Goal: Information Seeking & Learning: Compare options

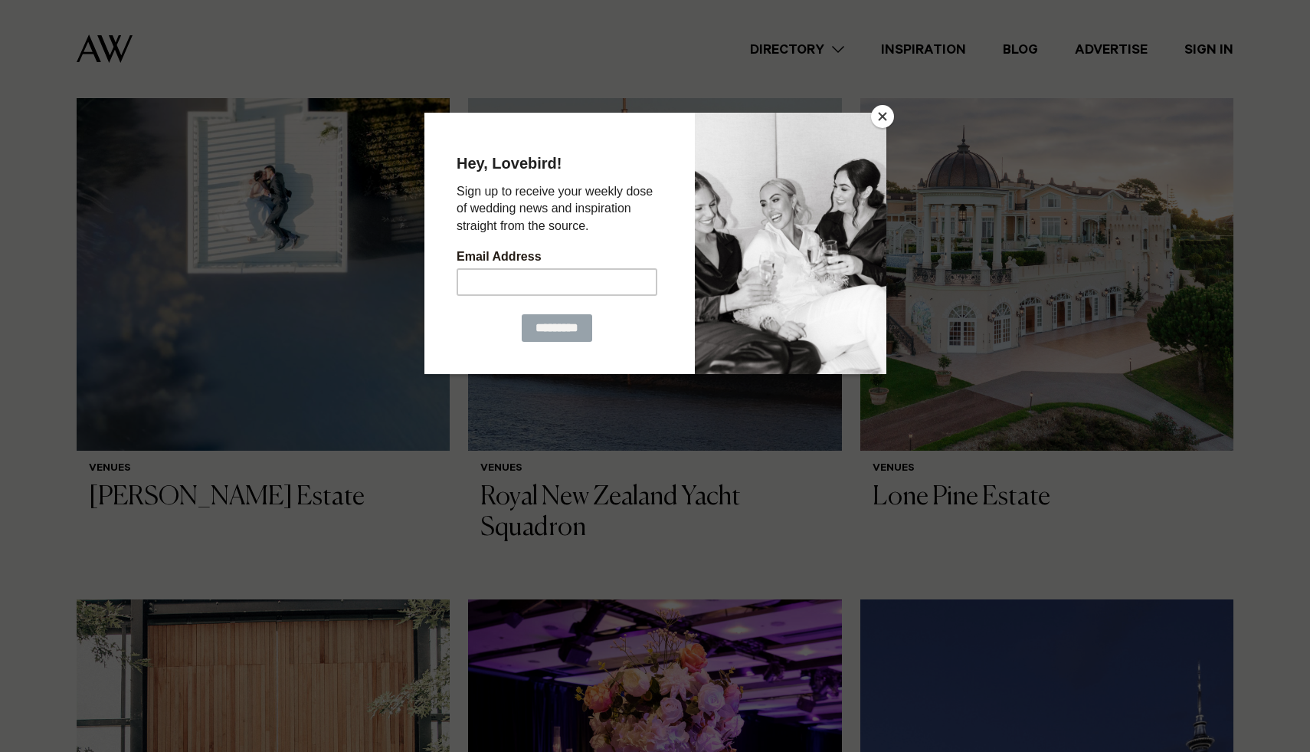
scroll to position [1413, 0]
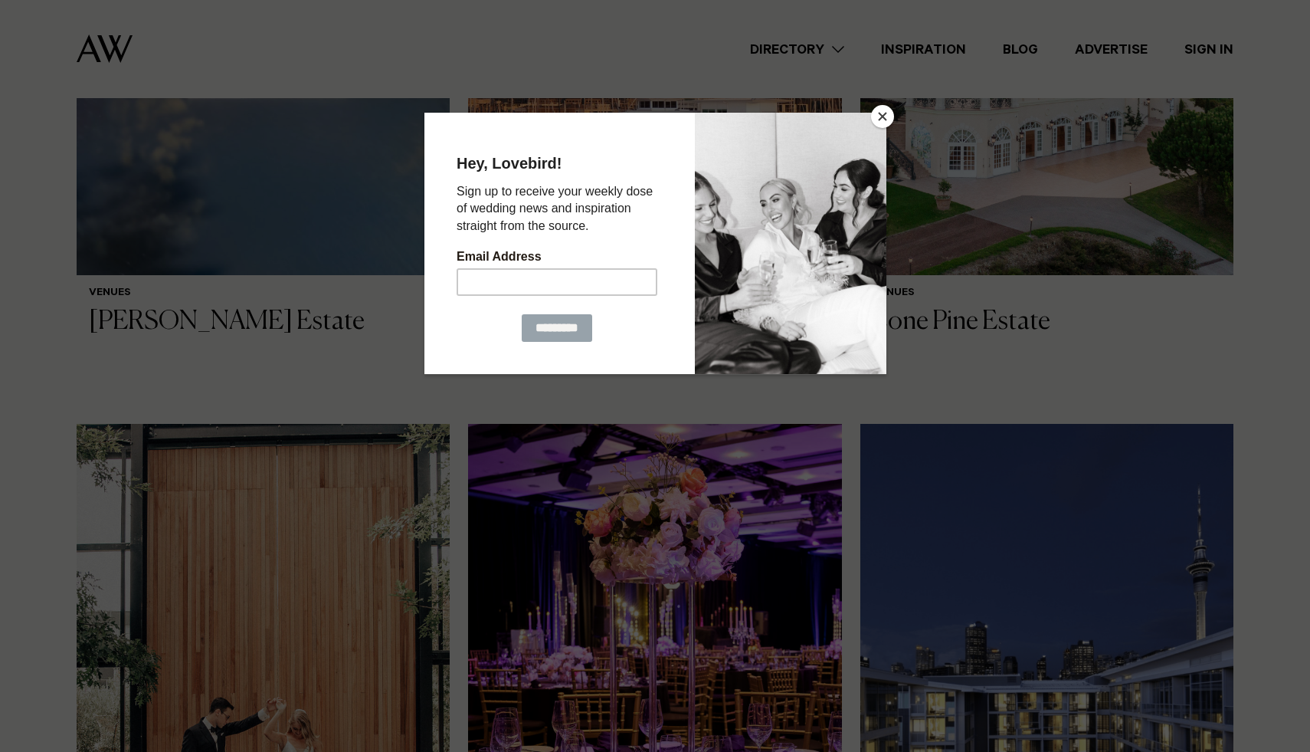
click at [881, 107] on button "Close" at bounding box center [882, 116] width 23 height 23
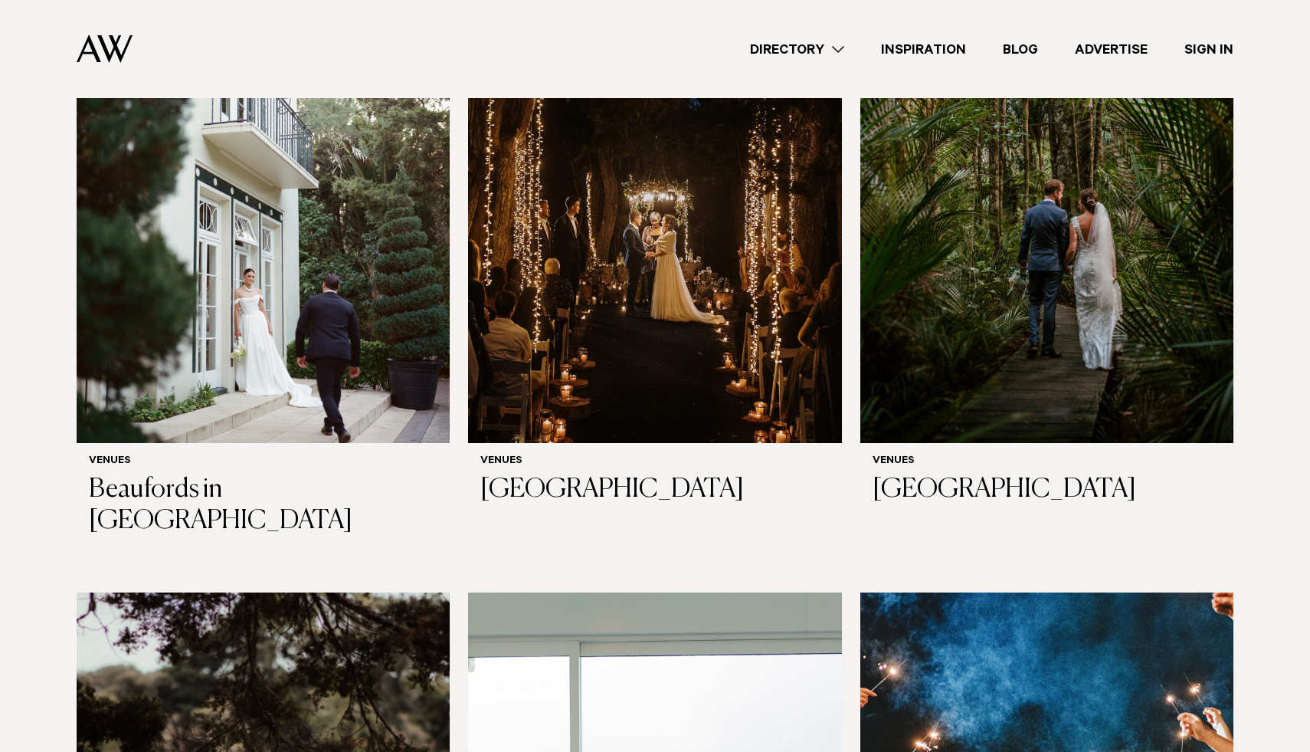
scroll to position [4431, 0]
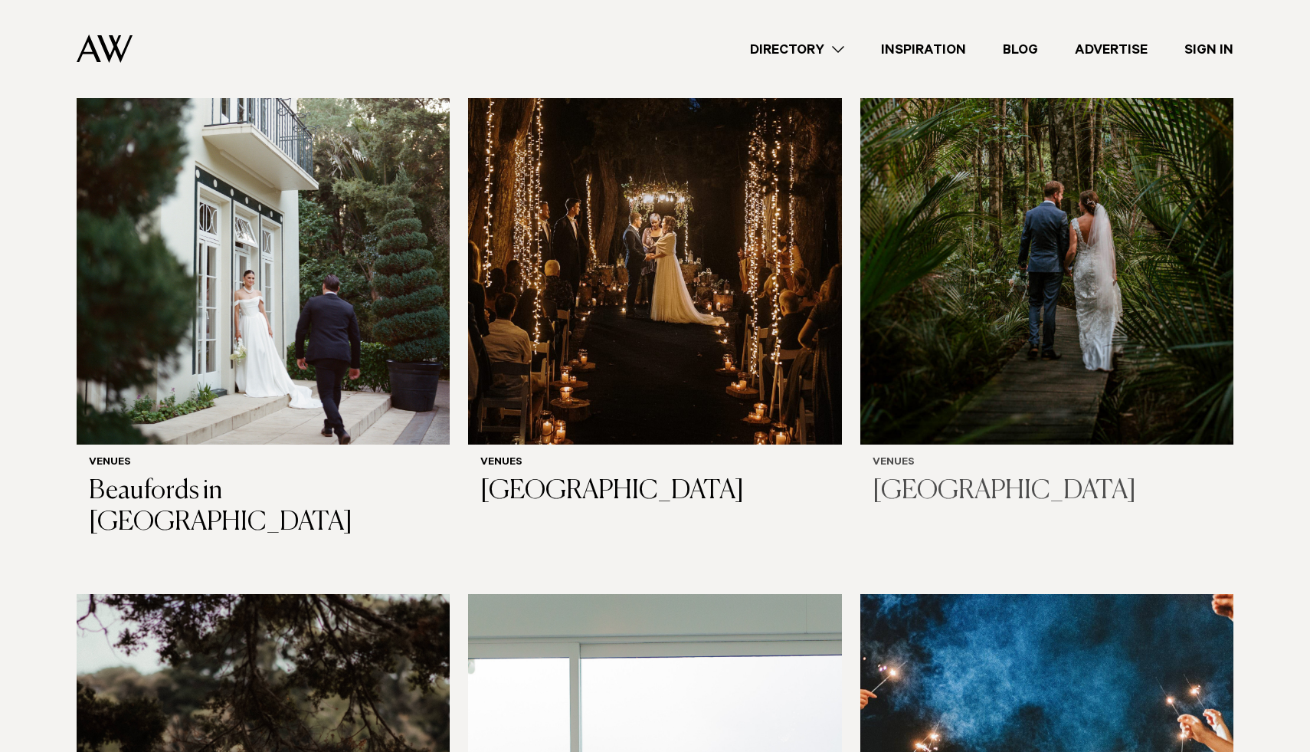
click at [962, 476] on h3 "[GEOGRAPHIC_DATA]" at bounding box center [1047, 491] width 349 height 31
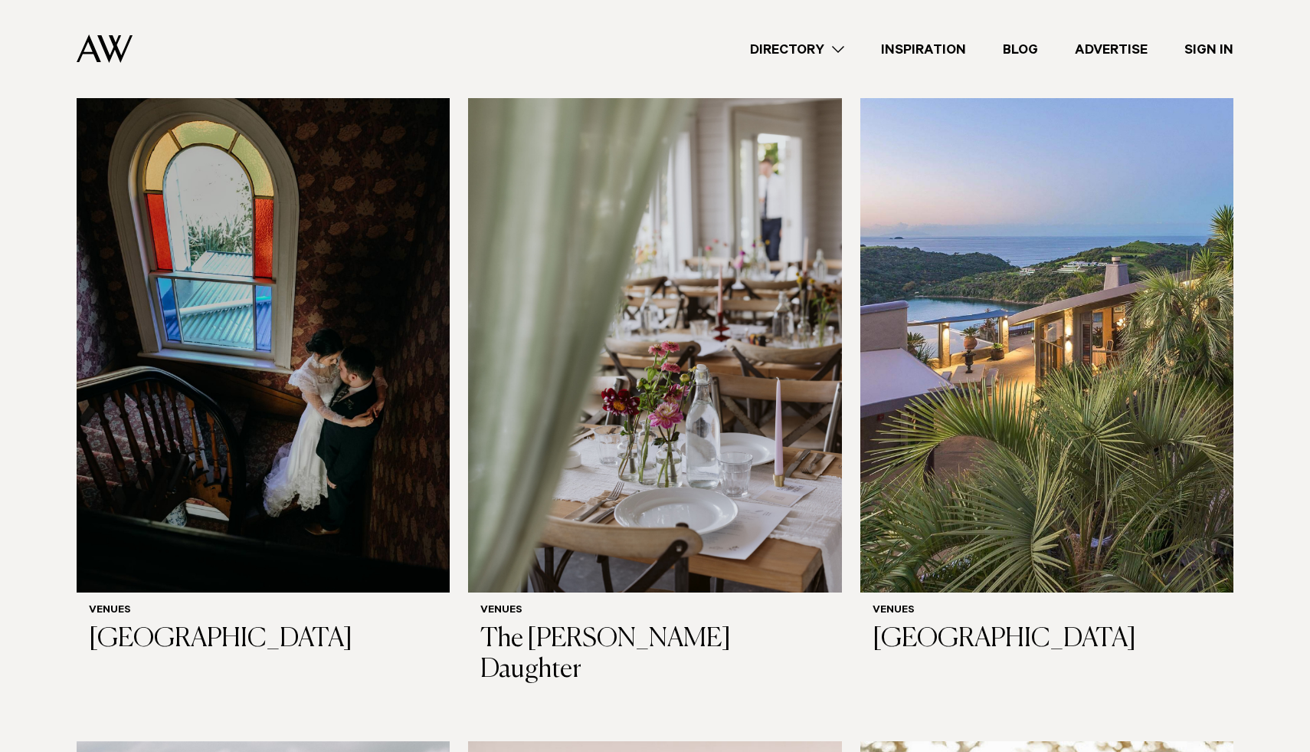
scroll to position [6201, 0]
click at [251, 625] on h3 "[GEOGRAPHIC_DATA]" at bounding box center [263, 640] width 349 height 31
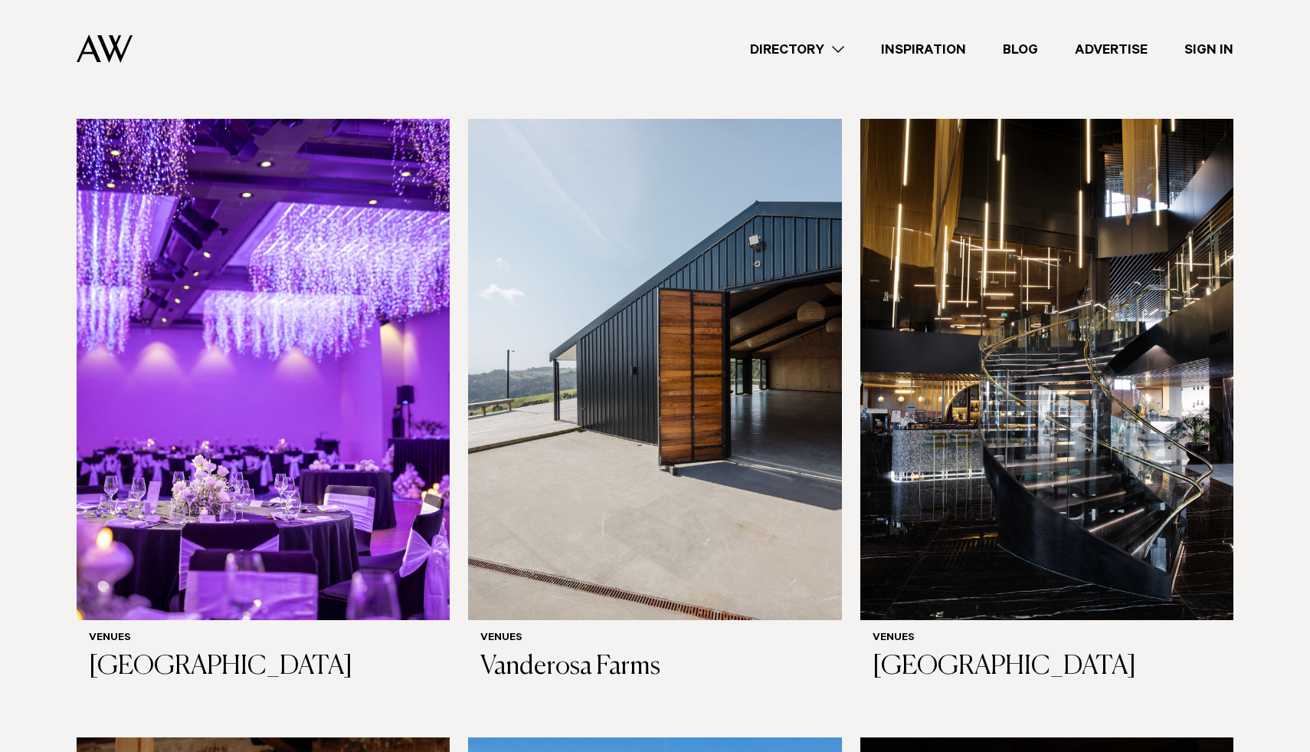
scroll to position [8126, 0]
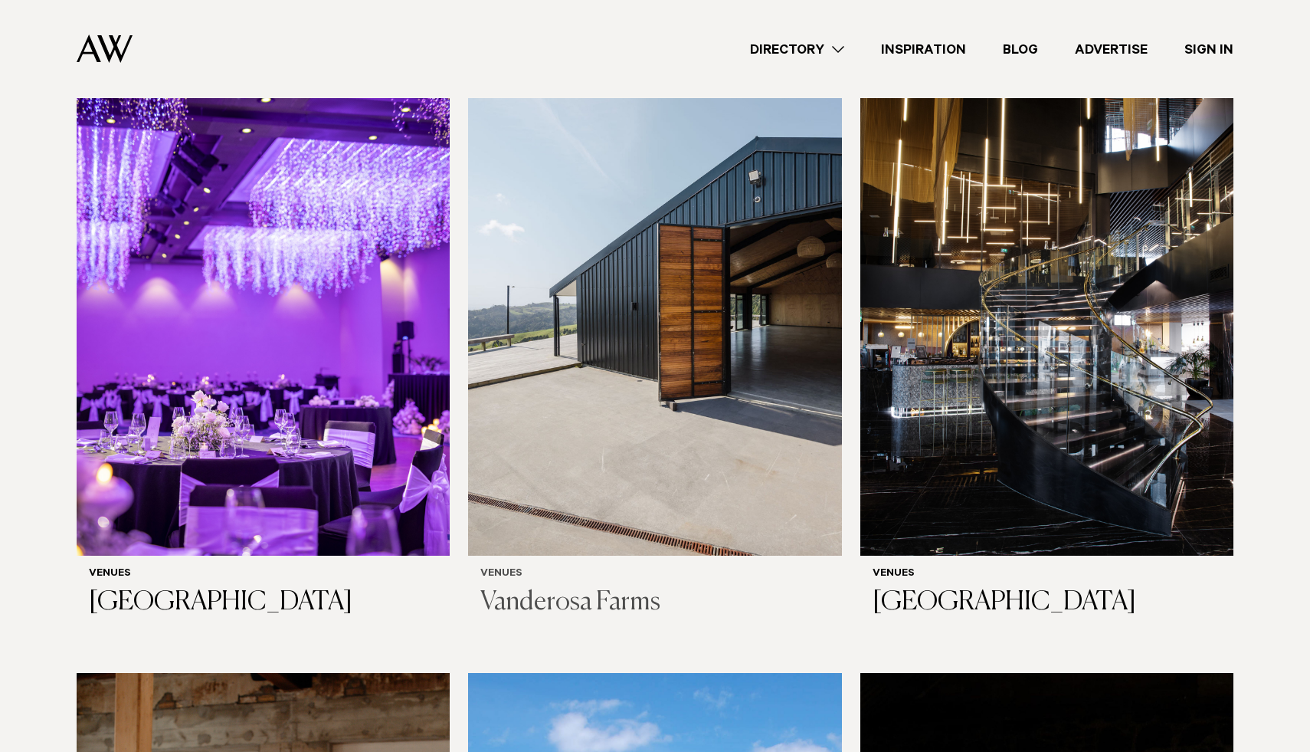
click at [576, 587] on h3 "Vanderosa Farms" at bounding box center [654, 602] width 349 height 31
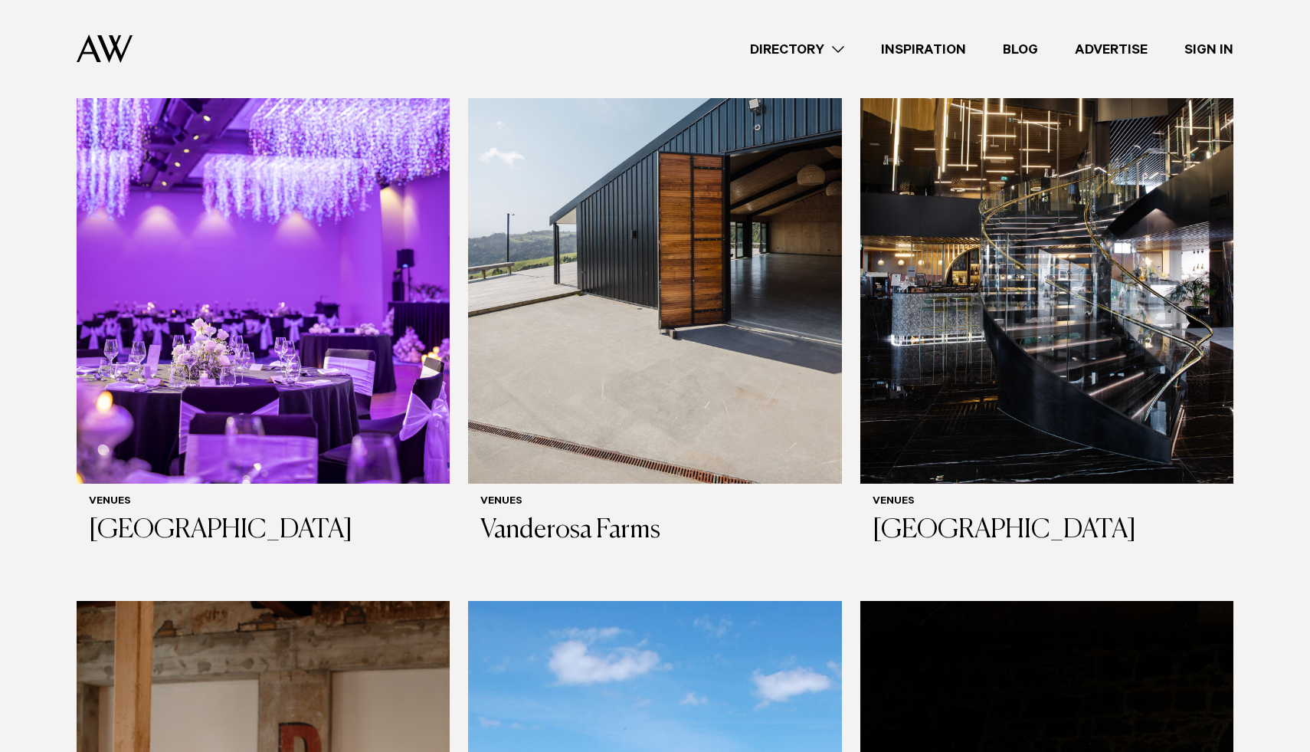
scroll to position [8140, 0]
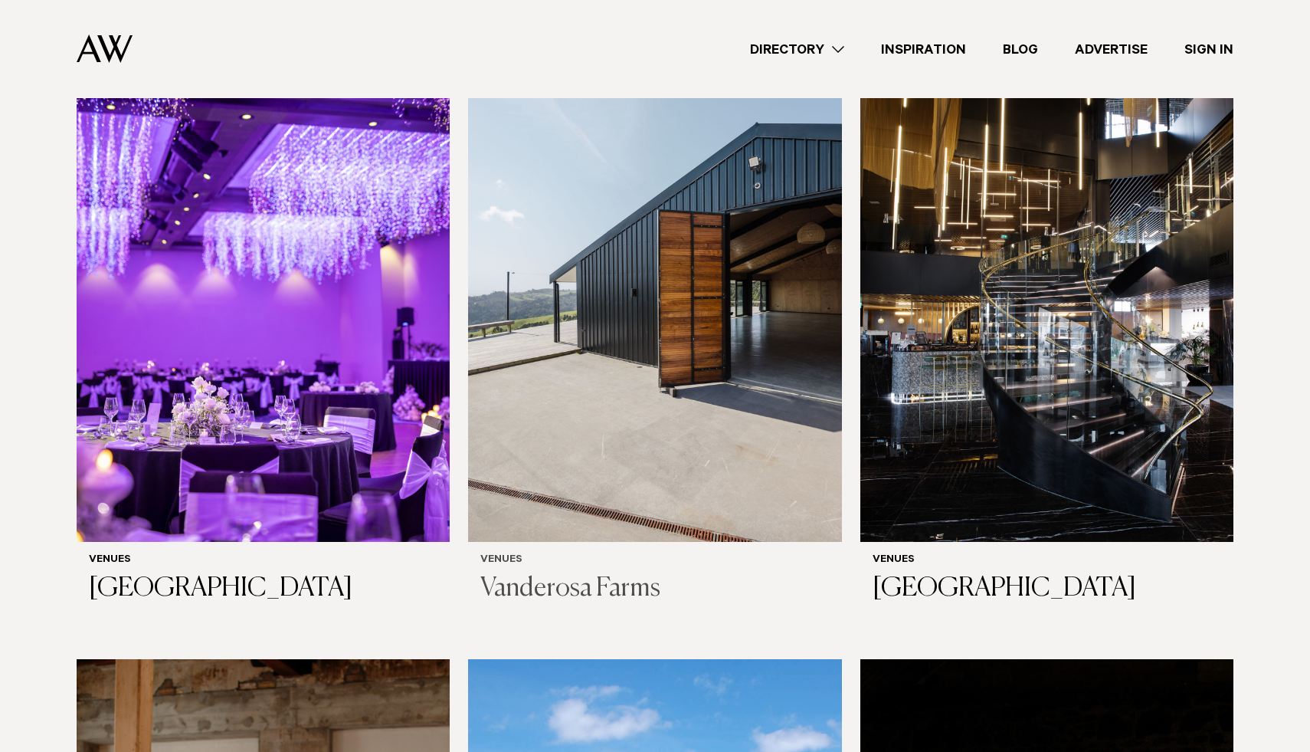
click at [540, 573] on h3 "Vanderosa Farms" at bounding box center [654, 588] width 349 height 31
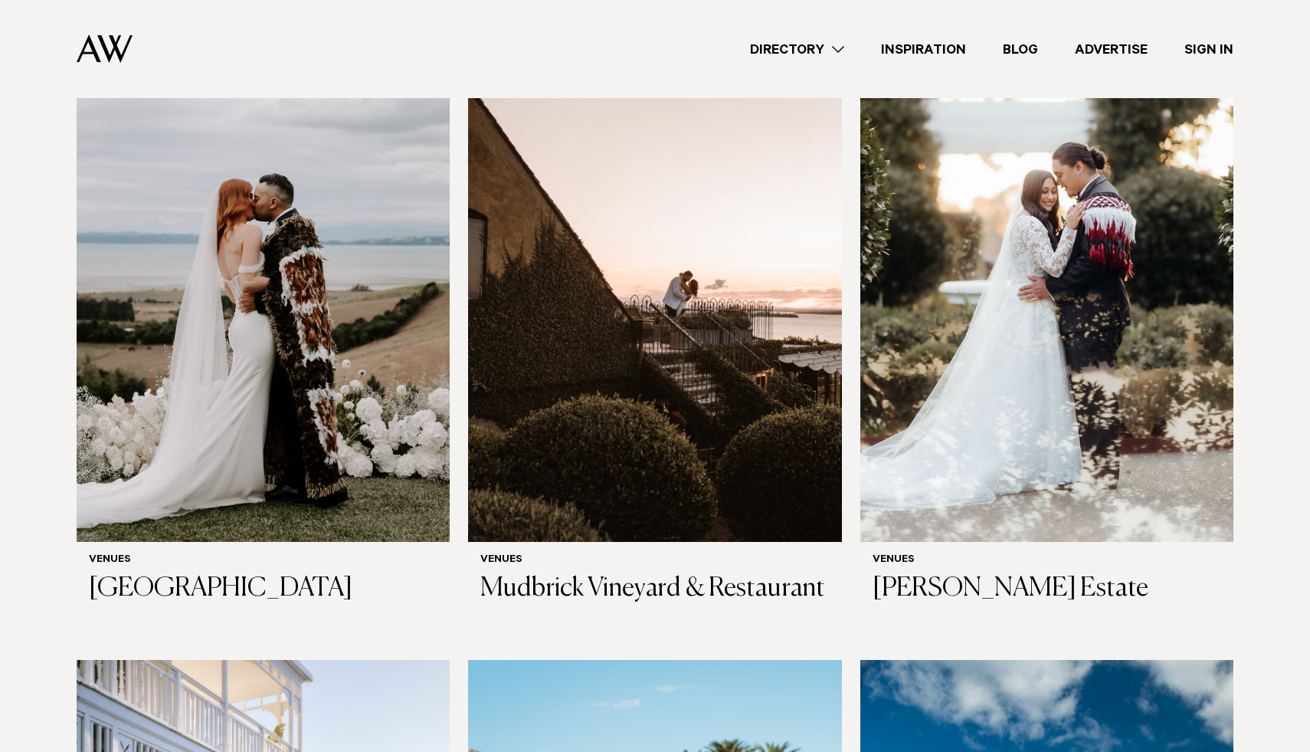
scroll to position [7069, 0]
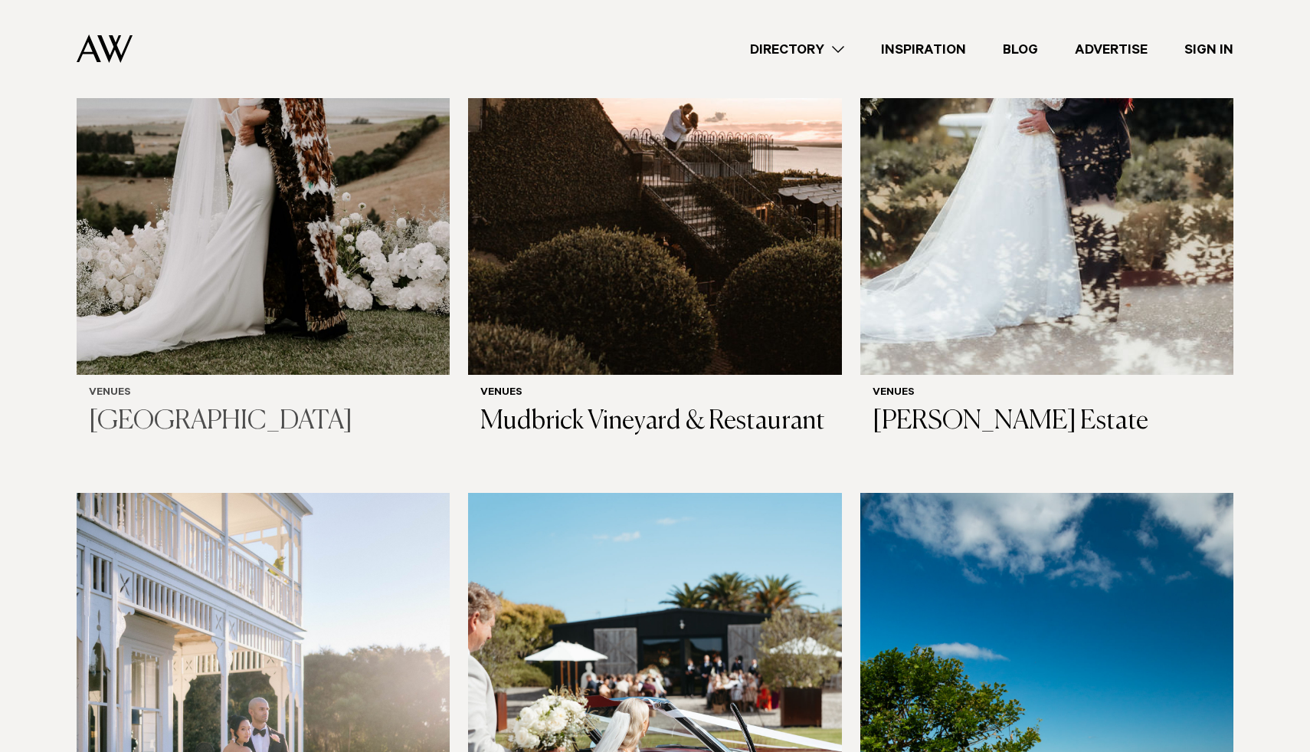
click at [137, 406] on h3 "[GEOGRAPHIC_DATA]" at bounding box center [263, 421] width 349 height 31
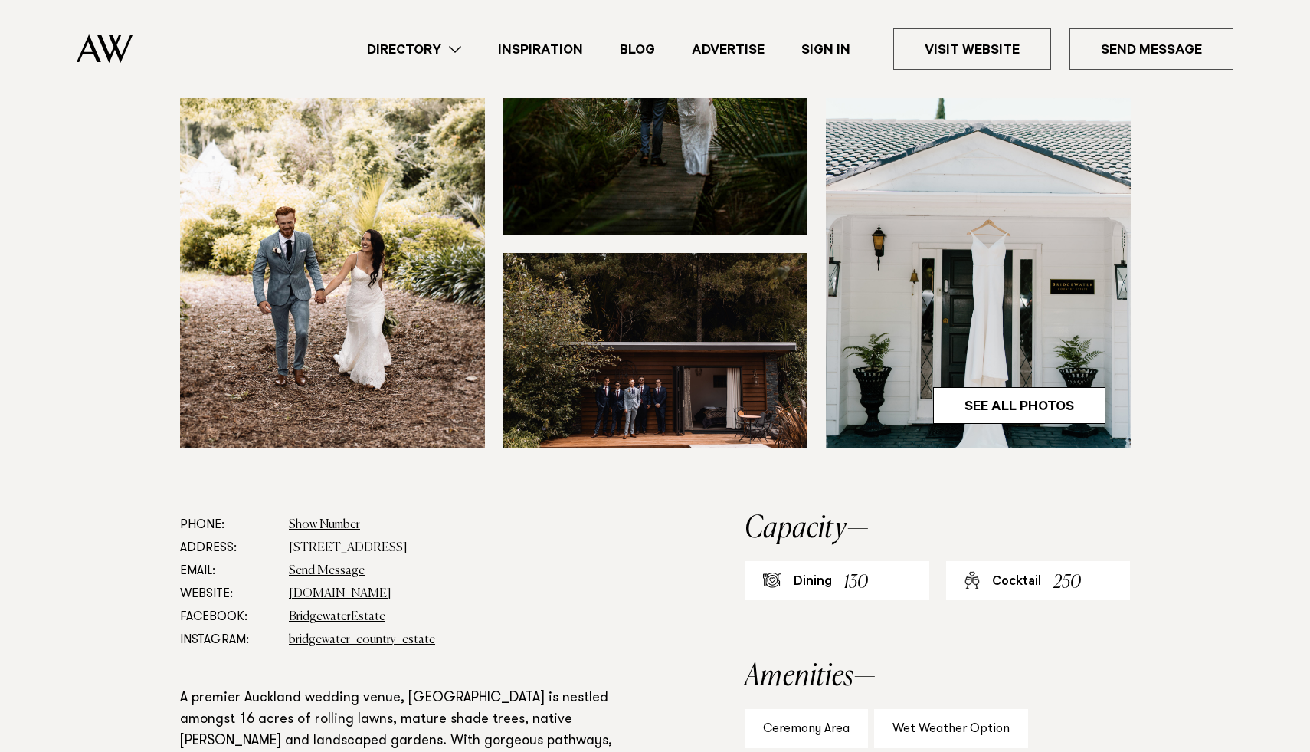
scroll to position [451, 0]
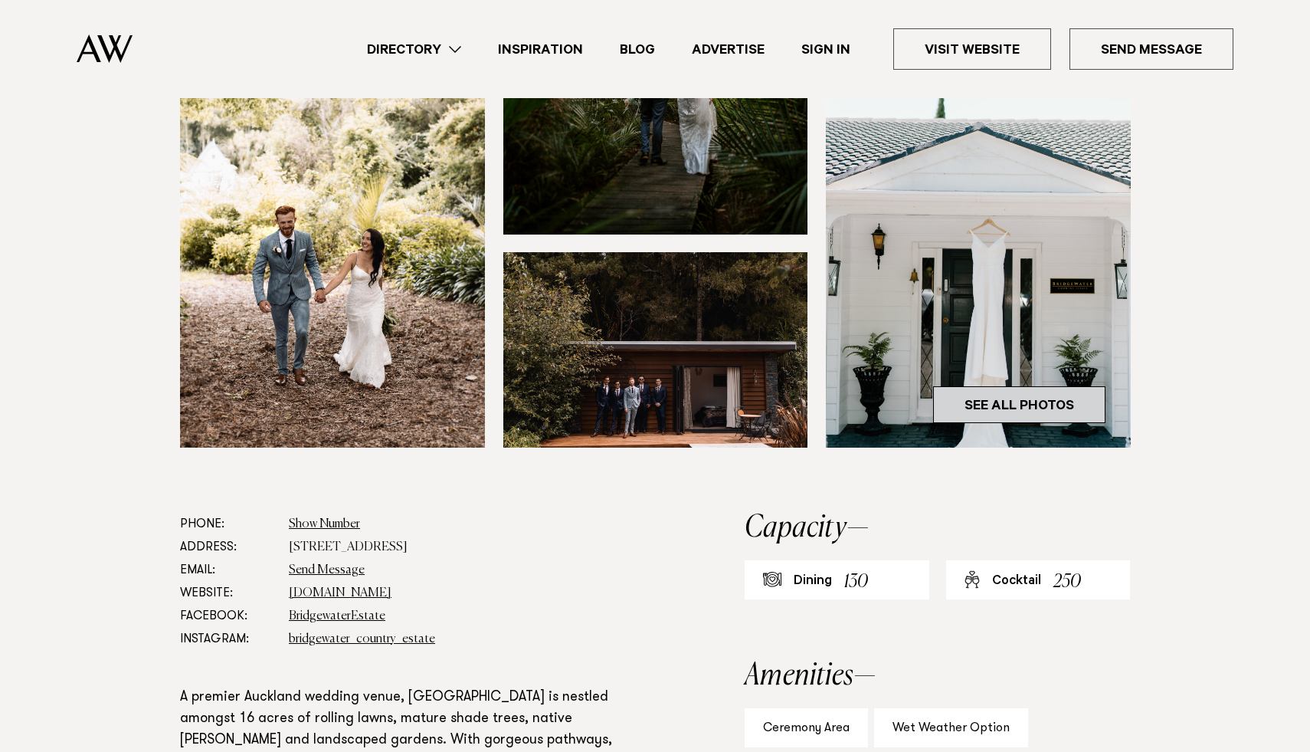
click at [1027, 423] on link "See All Photos" at bounding box center [1019, 404] width 172 height 37
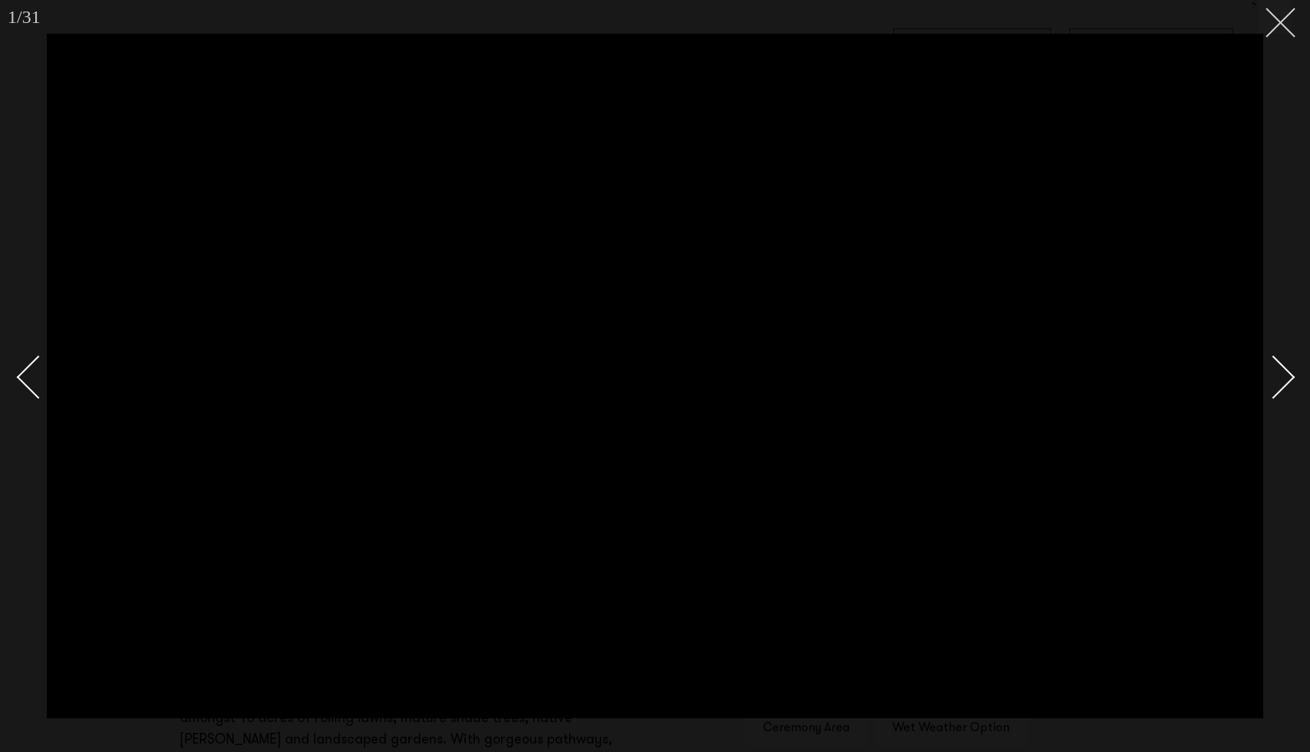
click at [1291, 21] on button at bounding box center [1275, 17] width 34 height 34
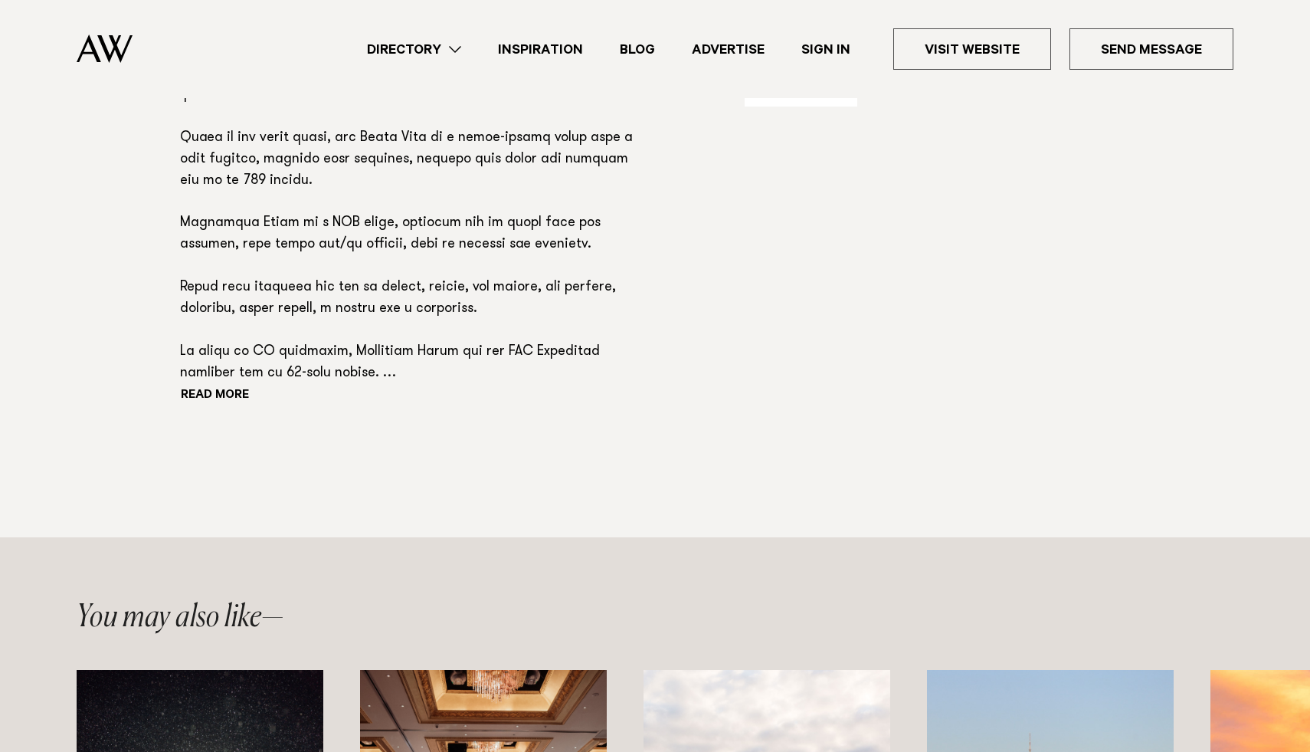
scroll to position [1602, 0]
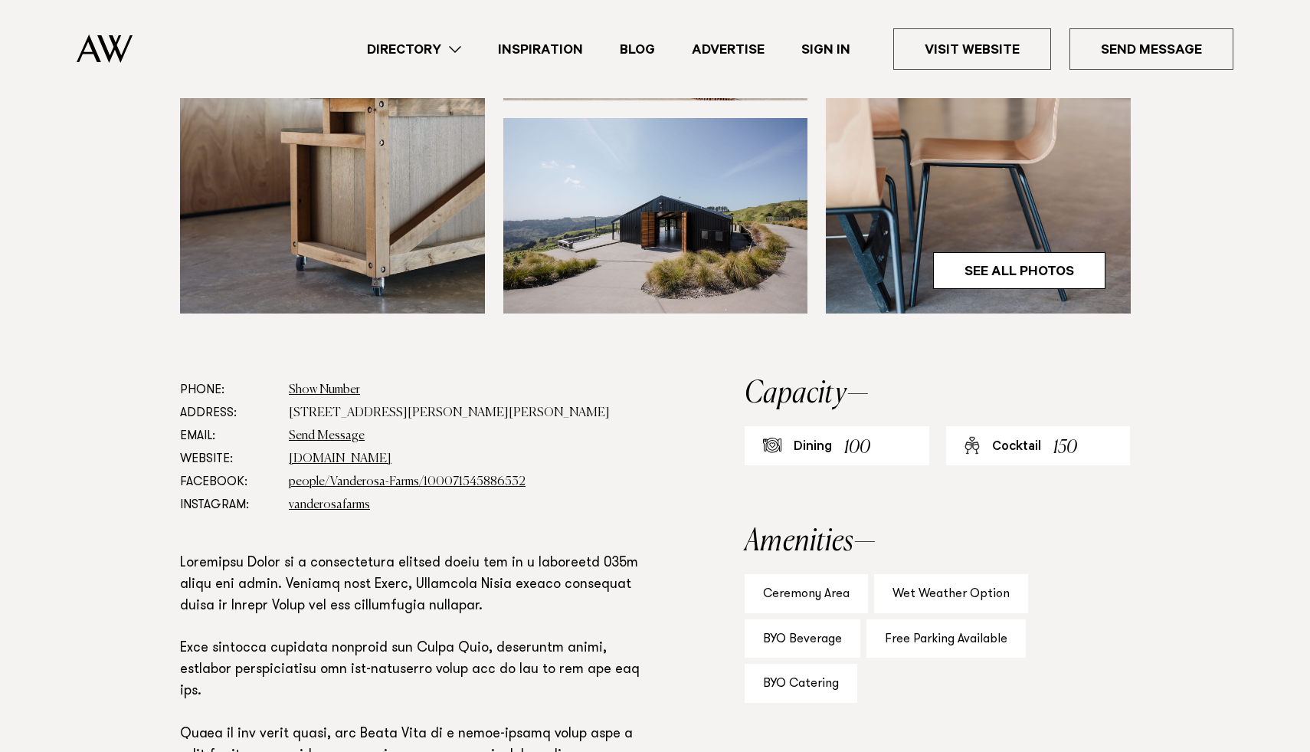
scroll to position [549, 0]
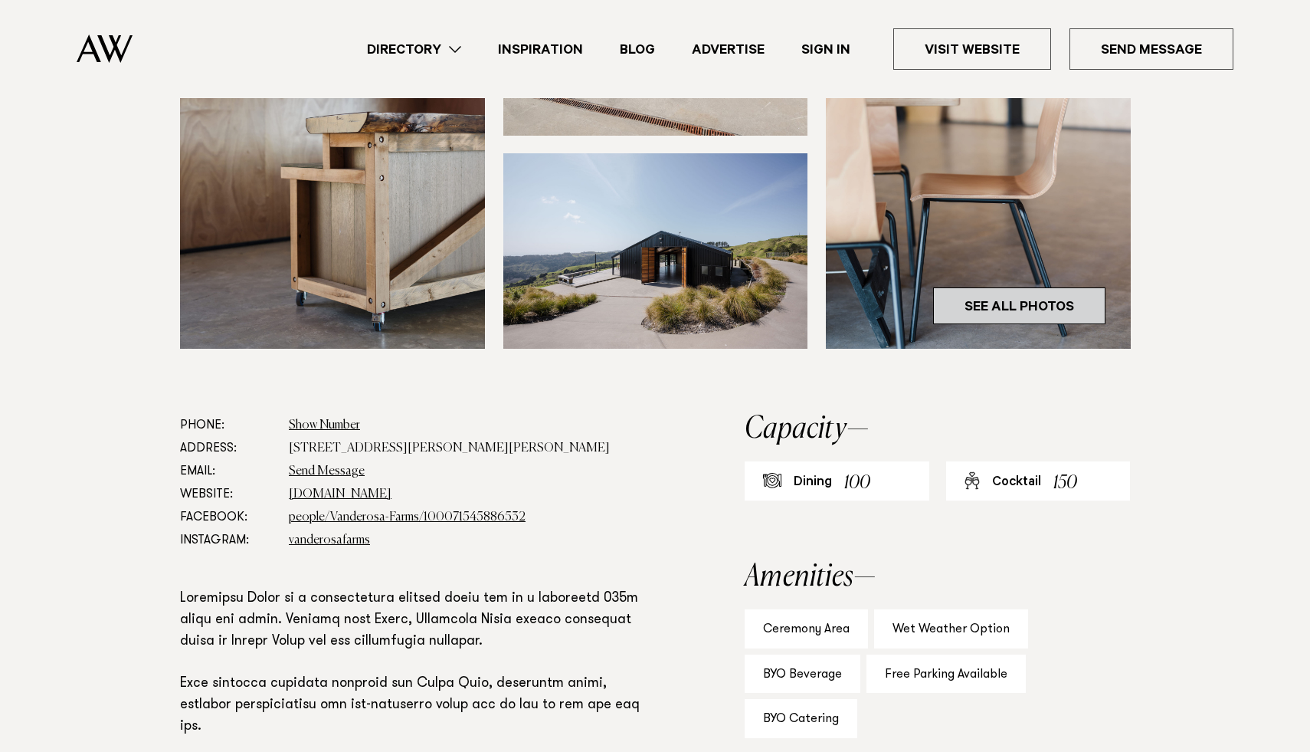
click at [1008, 297] on link "See All Photos" at bounding box center [1019, 305] width 172 height 37
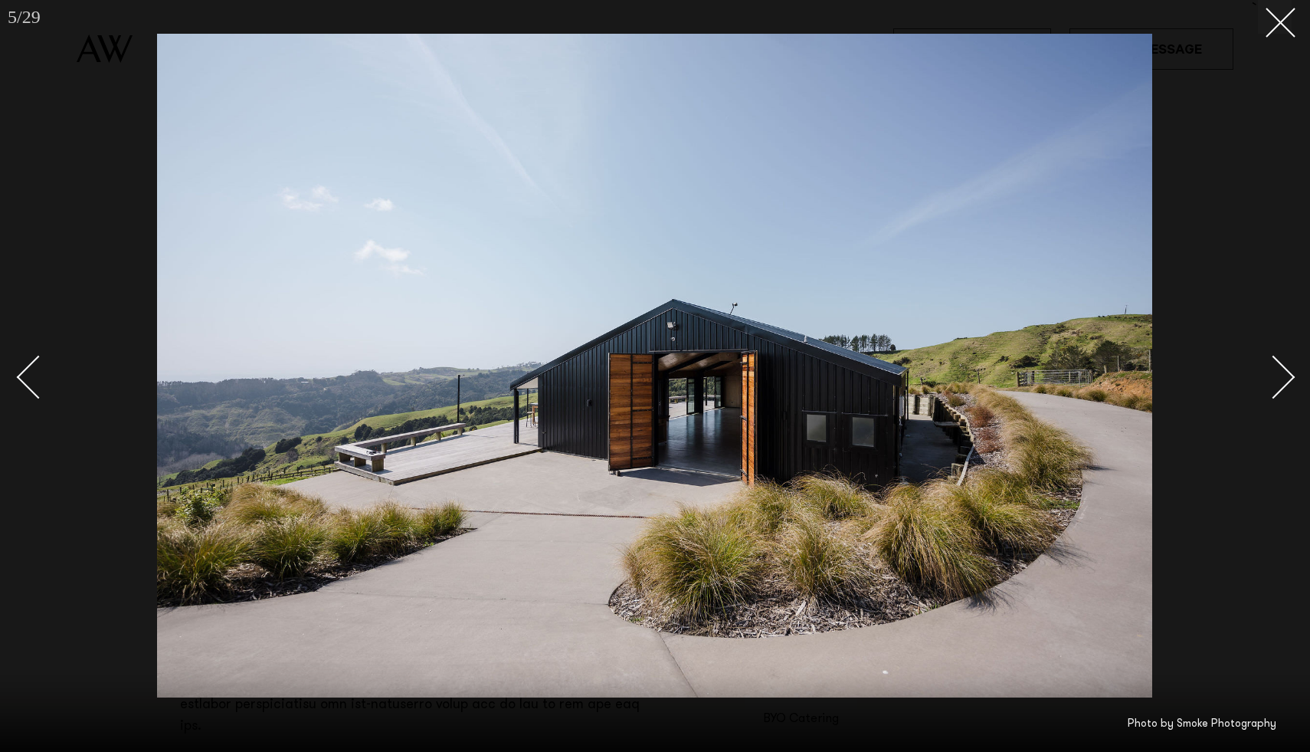
click at [1272, 379] on div "Next slide" at bounding box center [1274, 377] width 44 height 44
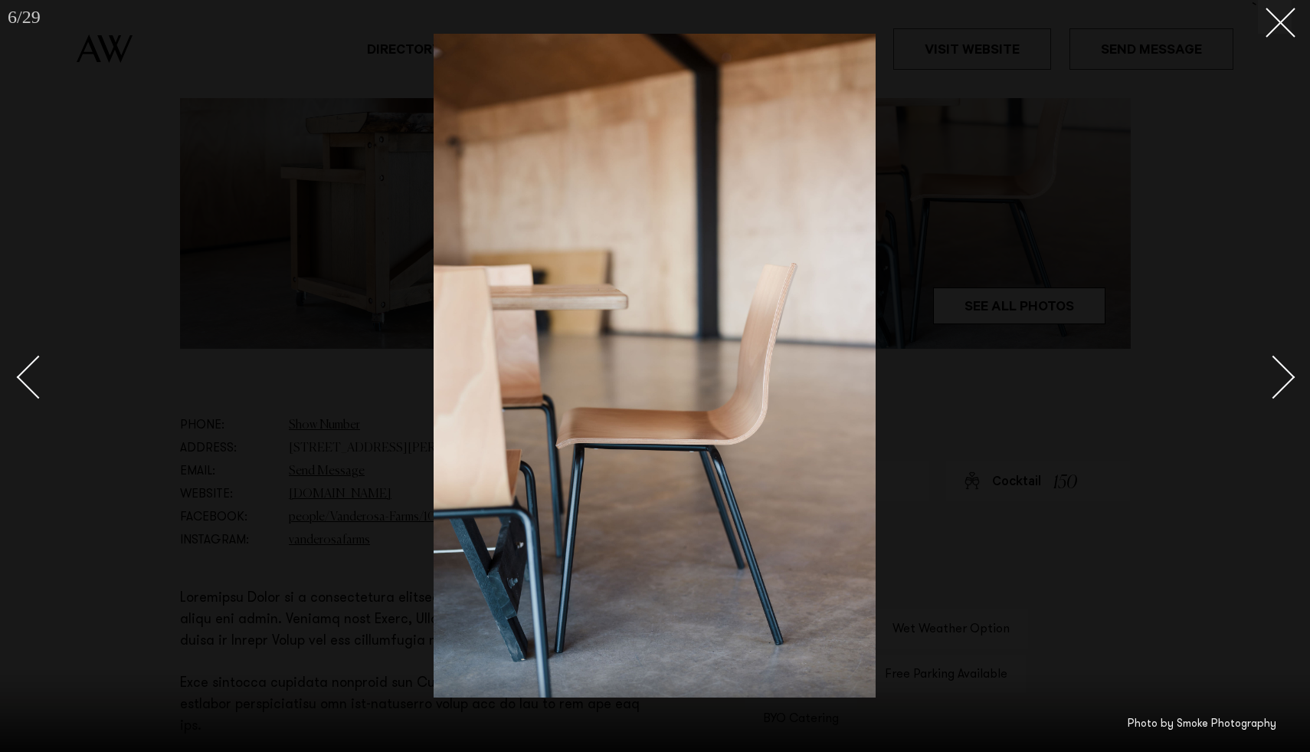
click at [1272, 379] on div "Next slide" at bounding box center [1274, 377] width 44 height 44
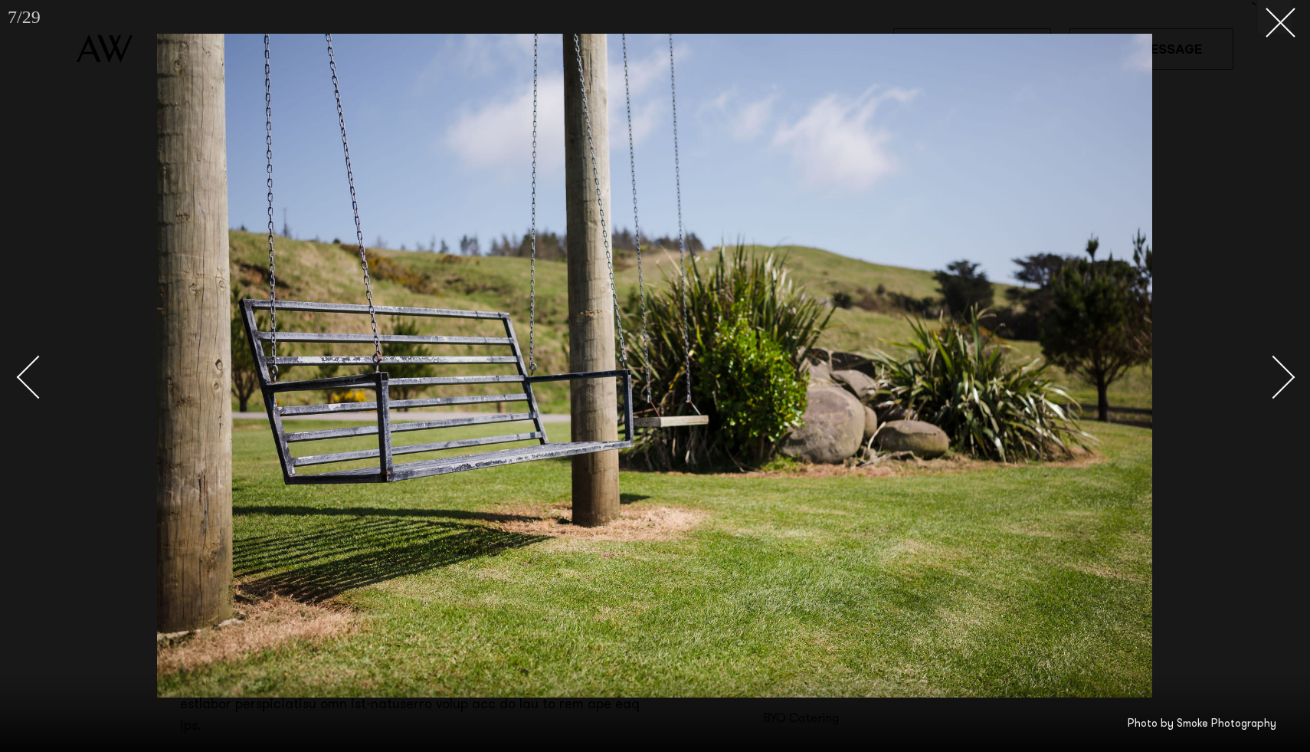
click at [1272, 379] on div "Next slide" at bounding box center [1274, 377] width 44 height 44
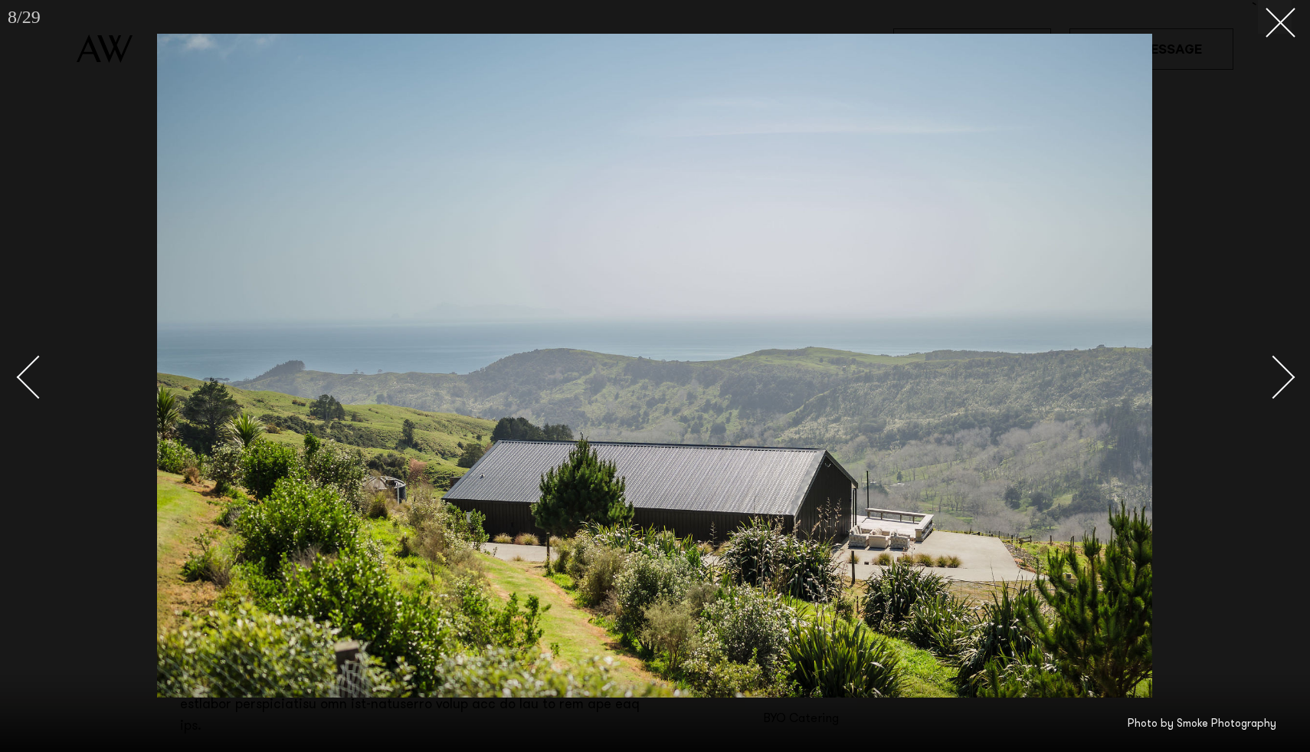
click at [1272, 379] on div "Next slide" at bounding box center [1274, 377] width 44 height 44
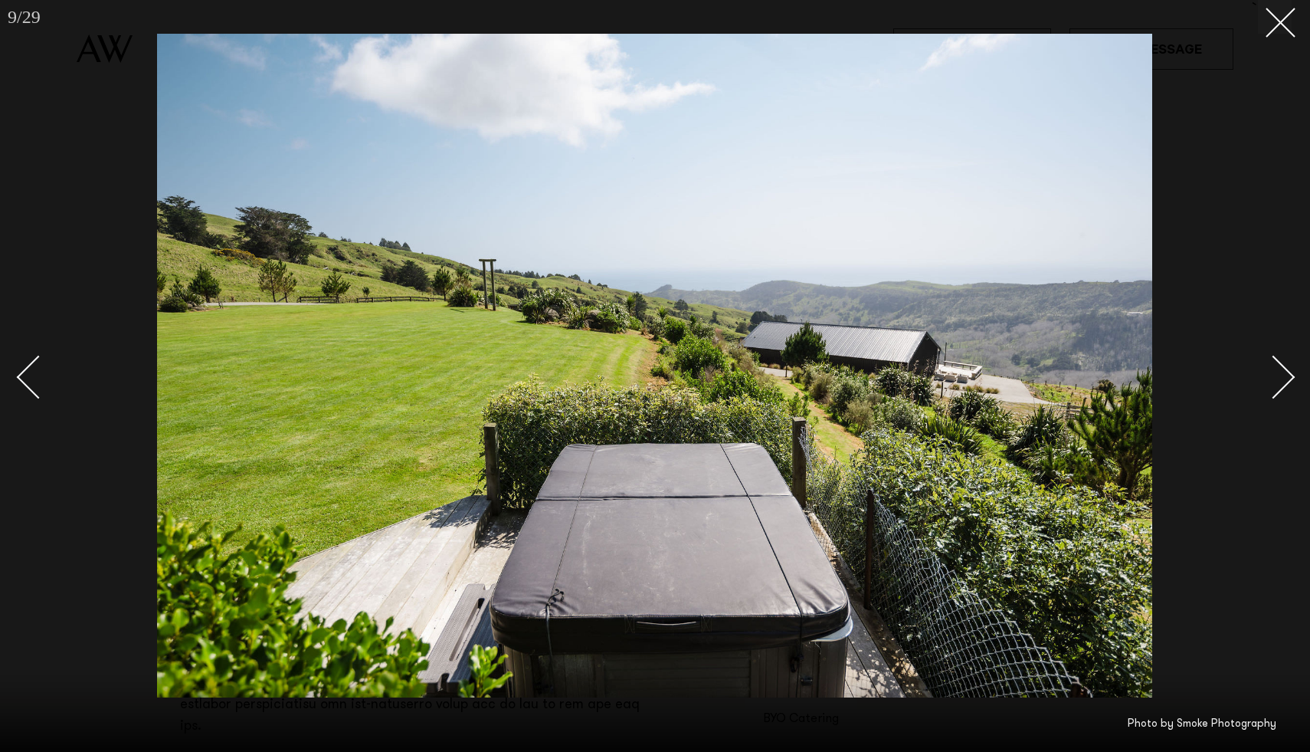
click at [1272, 379] on div "Next slide" at bounding box center [1274, 377] width 44 height 44
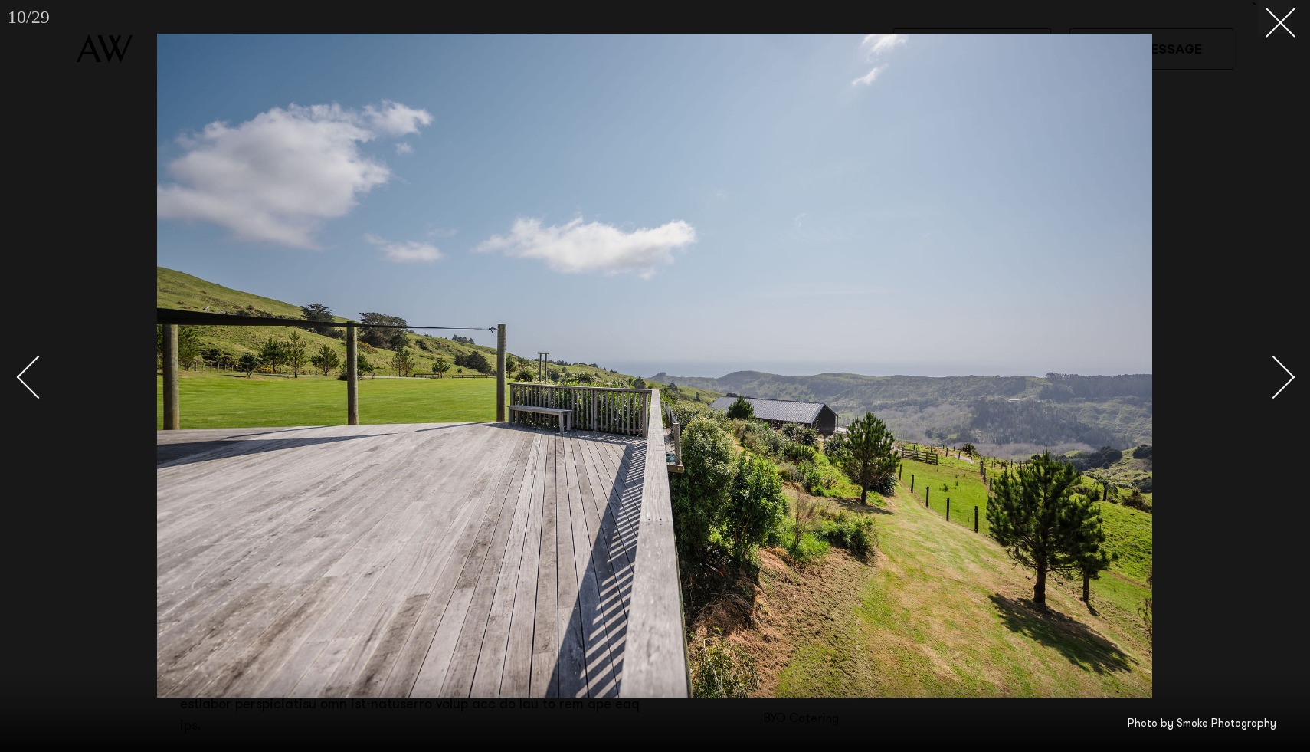
click at [1272, 379] on div "Next slide" at bounding box center [1274, 377] width 44 height 44
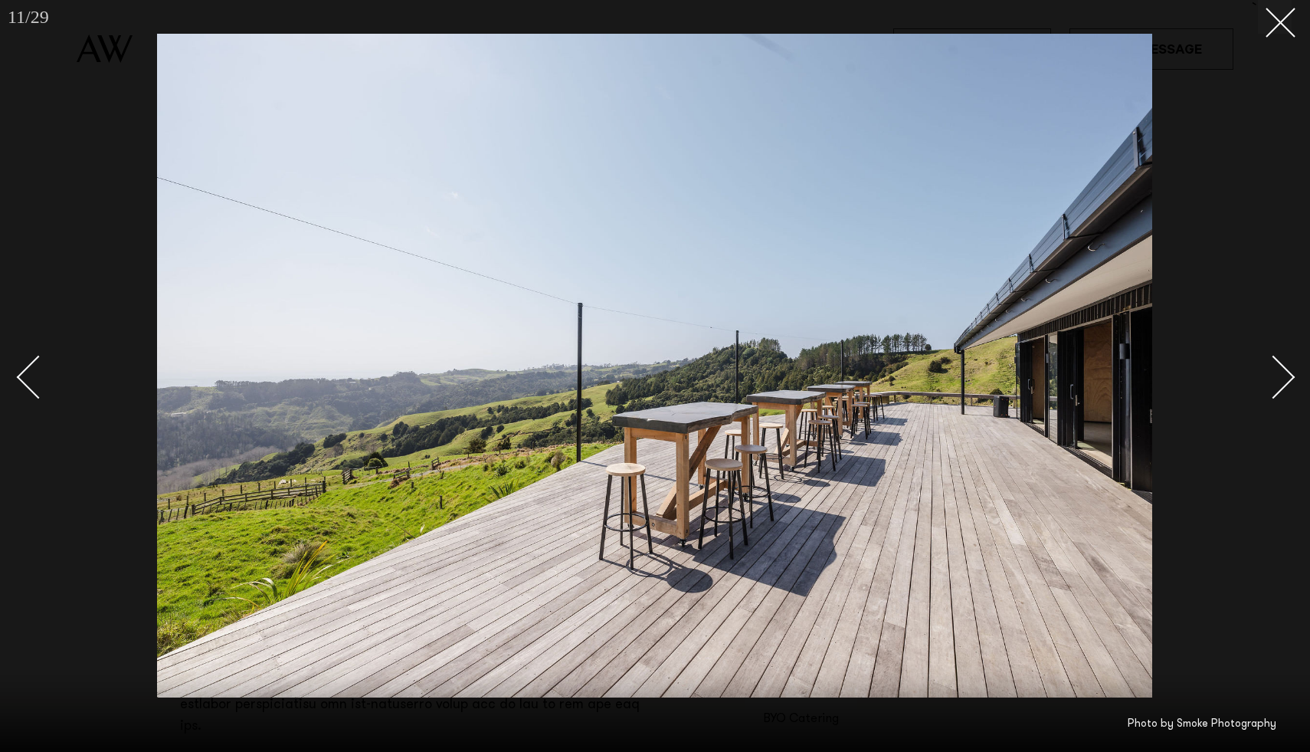
click at [1272, 379] on div "Next slide" at bounding box center [1274, 377] width 44 height 44
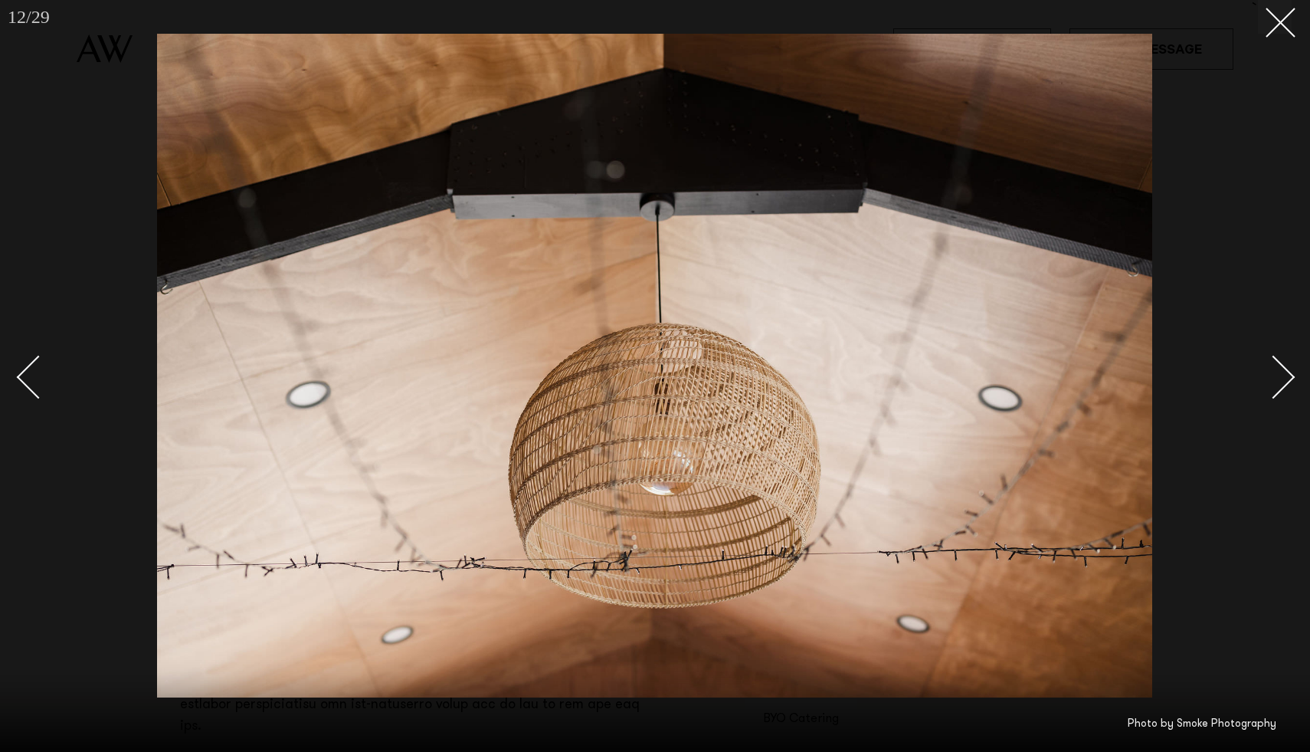
click at [1272, 379] on div "Next slide" at bounding box center [1274, 377] width 44 height 44
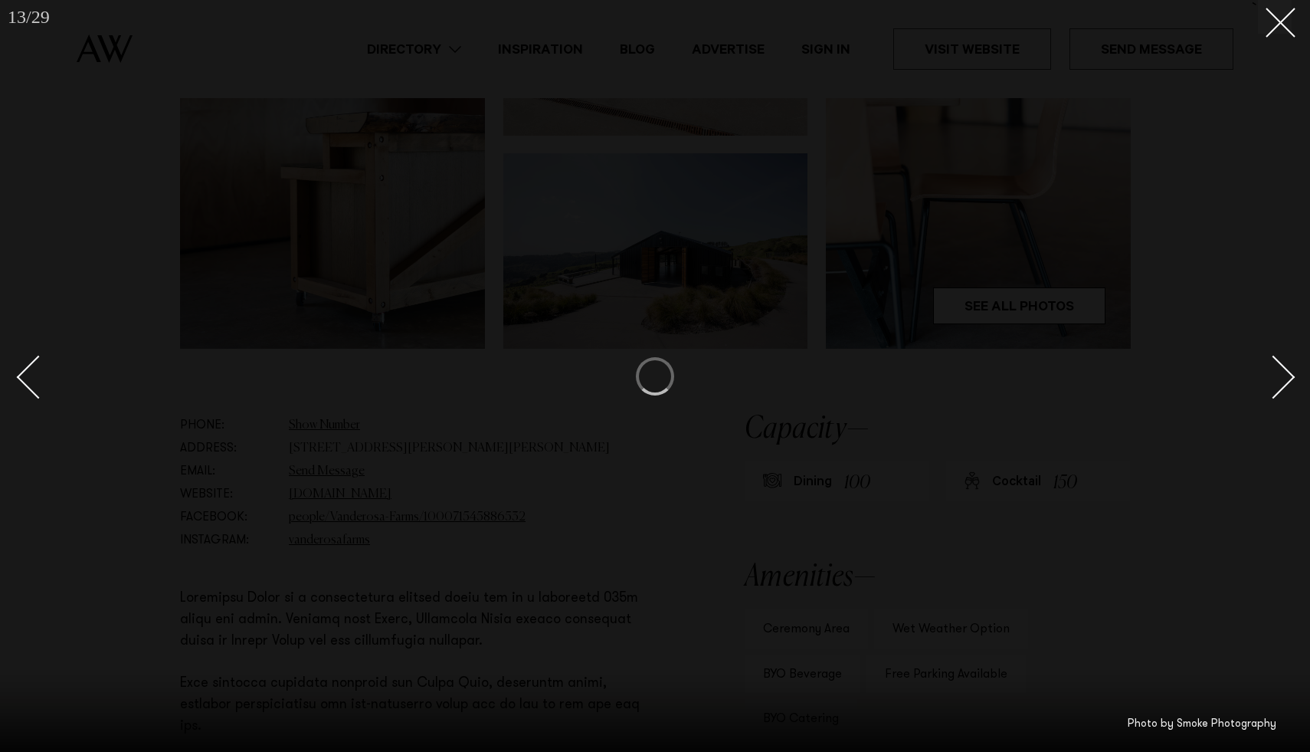
click at [1272, 379] on div "Next slide" at bounding box center [1274, 377] width 44 height 44
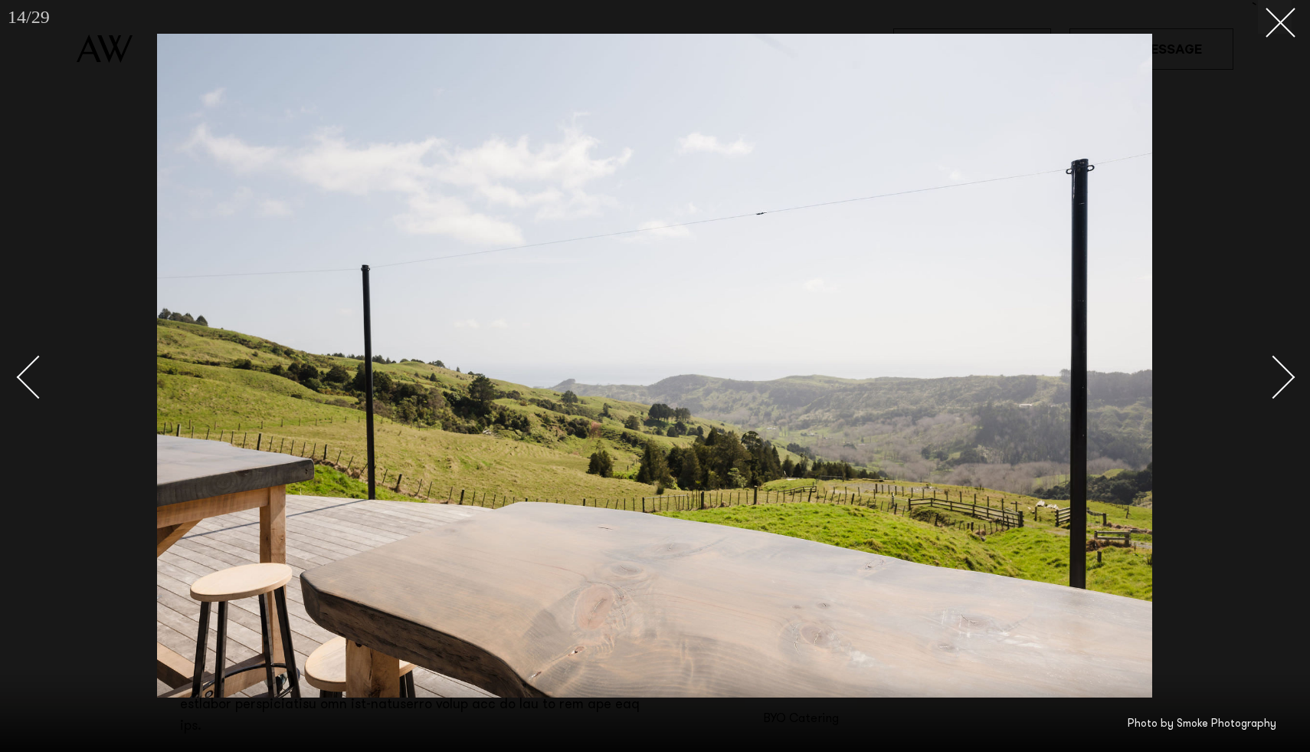
click at [1272, 379] on div "Next slide" at bounding box center [1274, 377] width 44 height 44
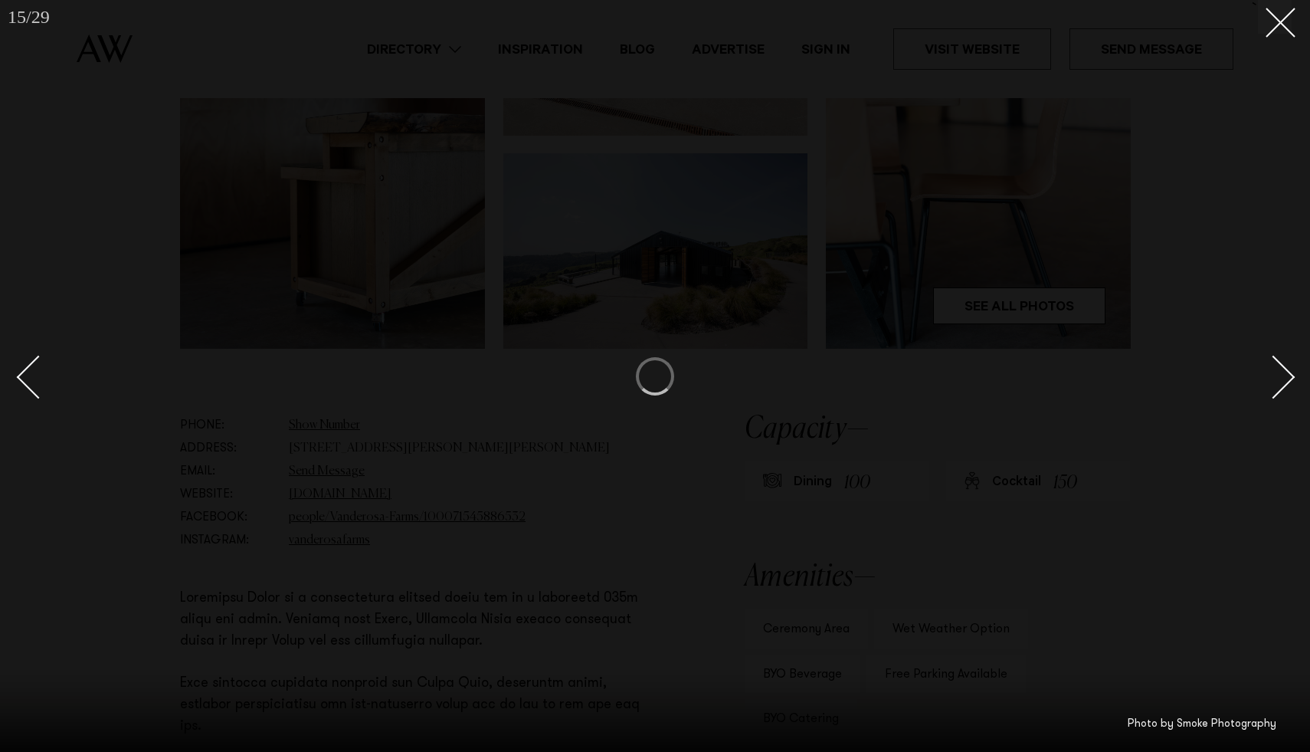
click at [1272, 379] on div "Next slide" at bounding box center [1274, 377] width 44 height 44
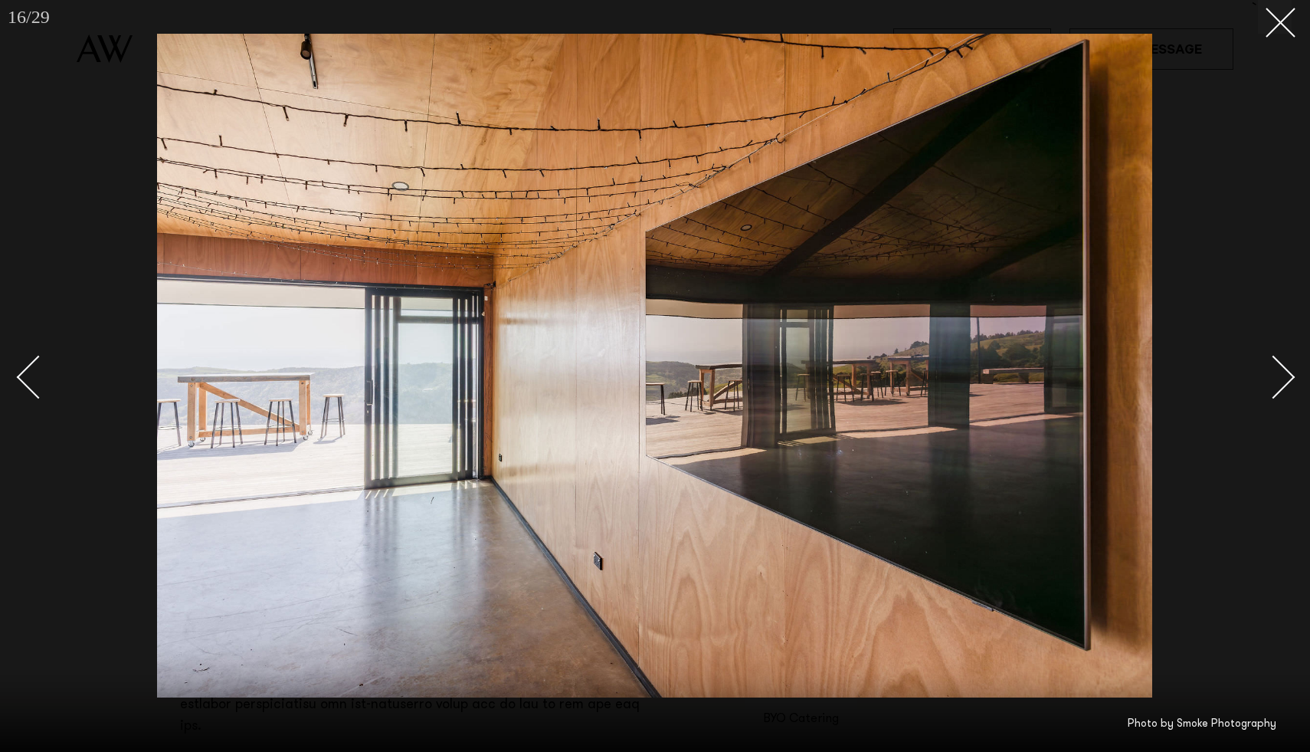
click at [1272, 379] on div "Next slide" at bounding box center [1274, 377] width 44 height 44
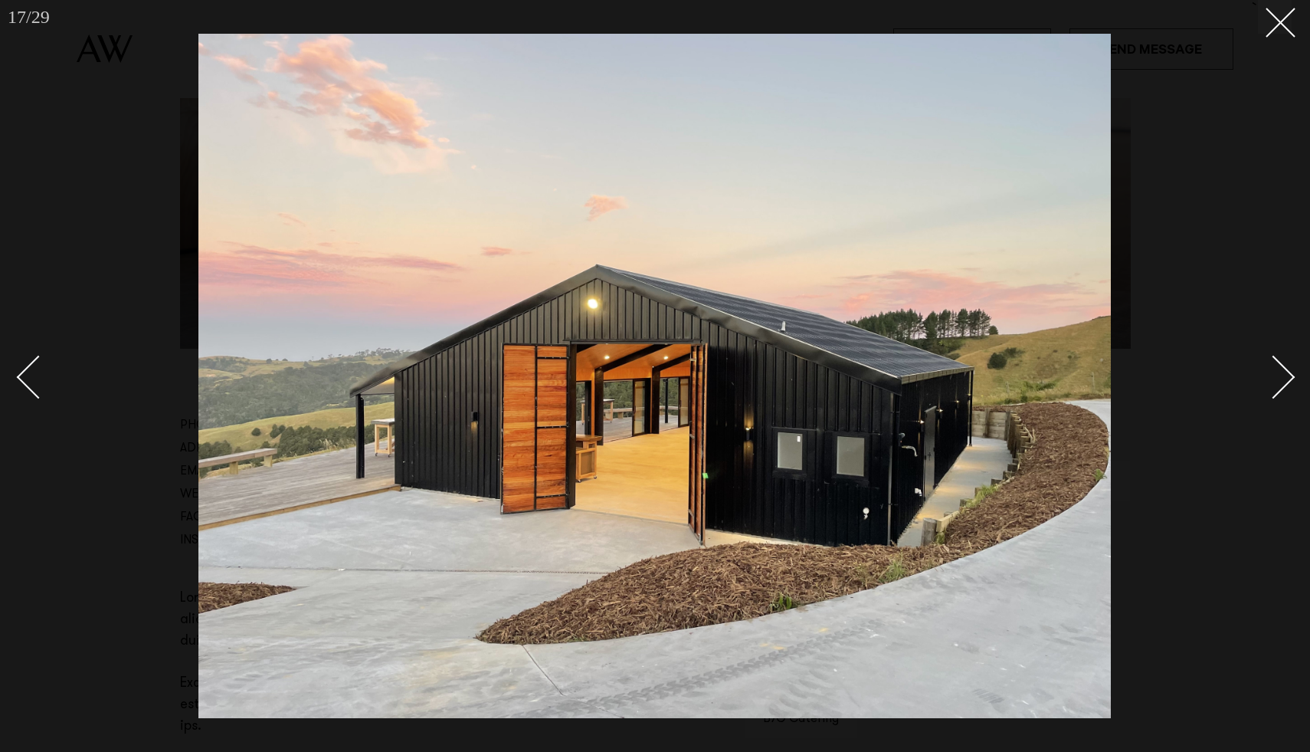
click at [1272, 379] on div "Next slide" at bounding box center [1274, 377] width 44 height 44
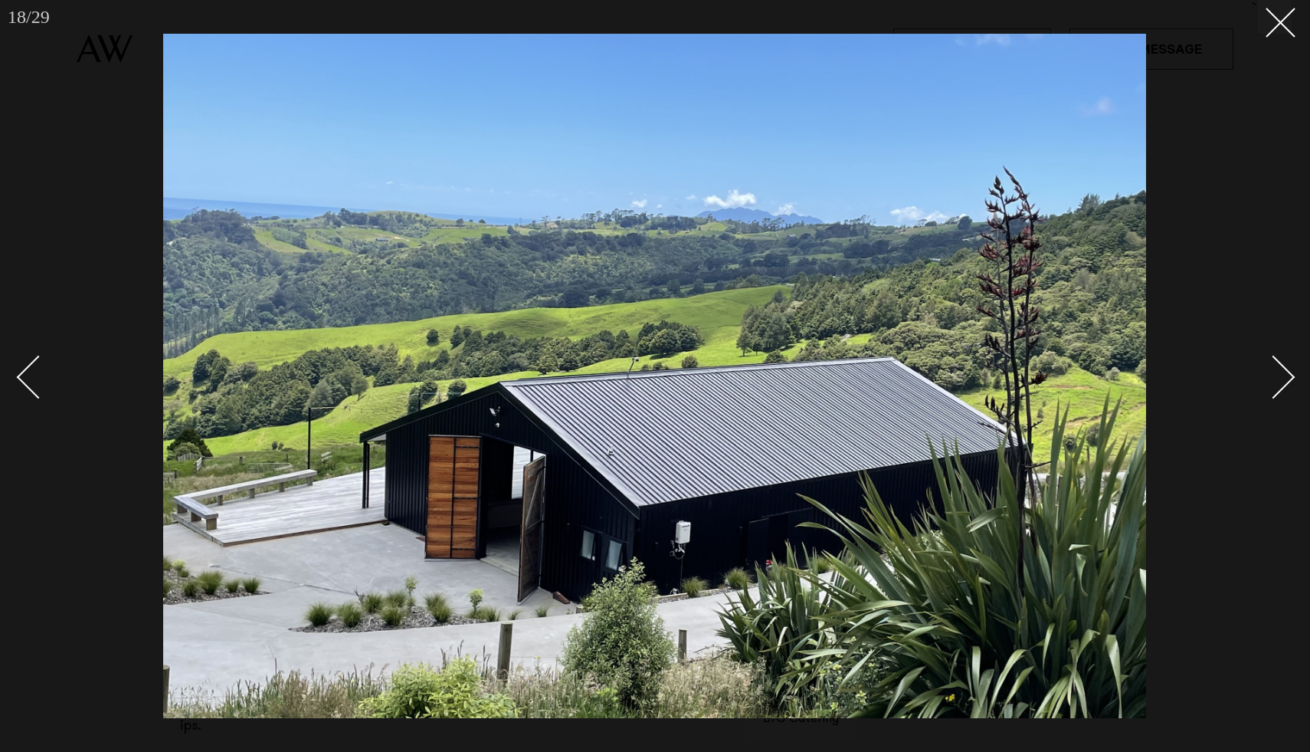
click at [1272, 379] on div "Next slide" at bounding box center [1274, 377] width 44 height 44
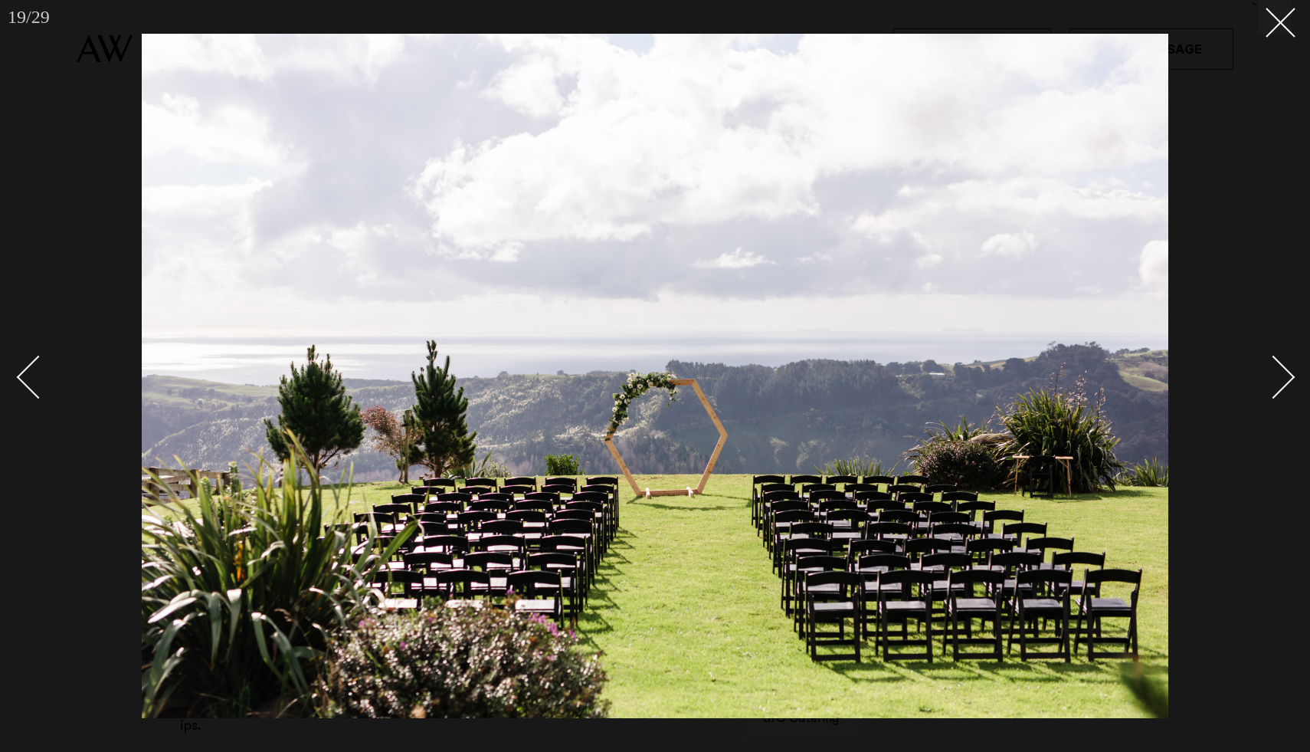
click at [1272, 379] on div "Next slide" at bounding box center [1274, 377] width 44 height 44
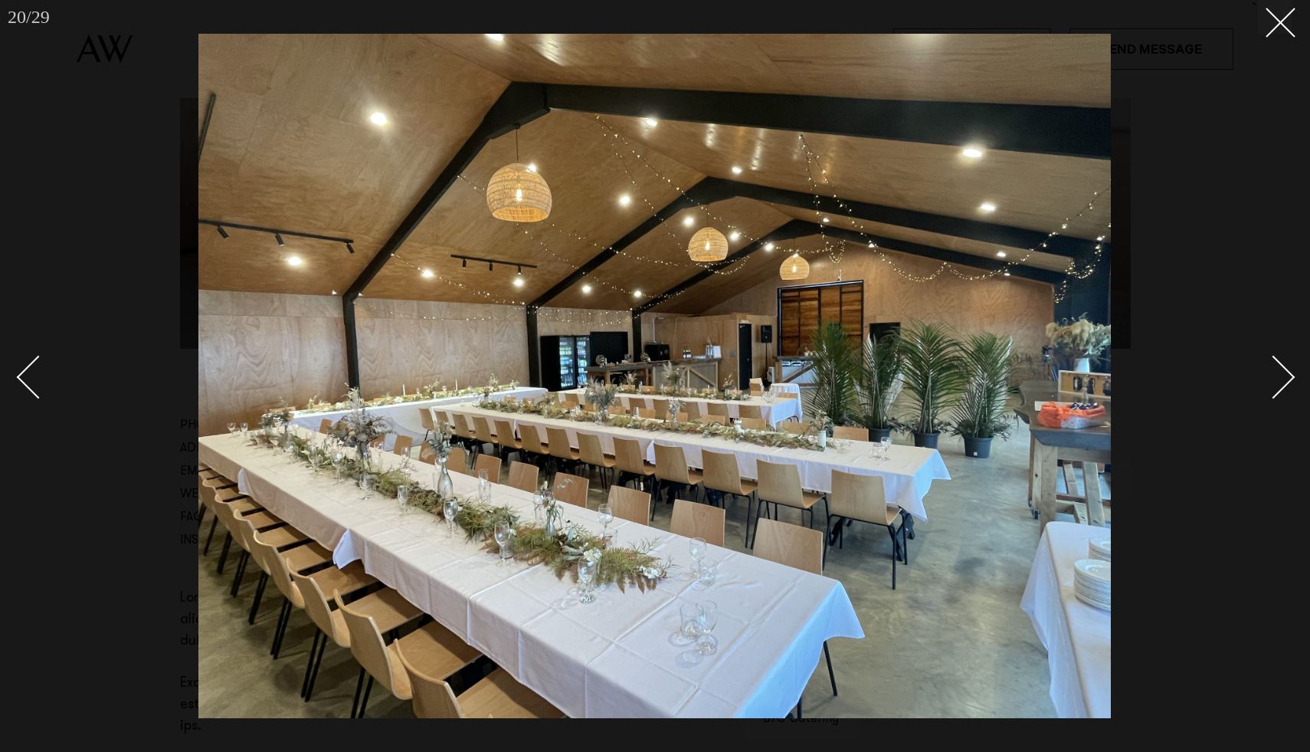
click at [1274, 379] on div "Next slide" at bounding box center [1274, 377] width 44 height 44
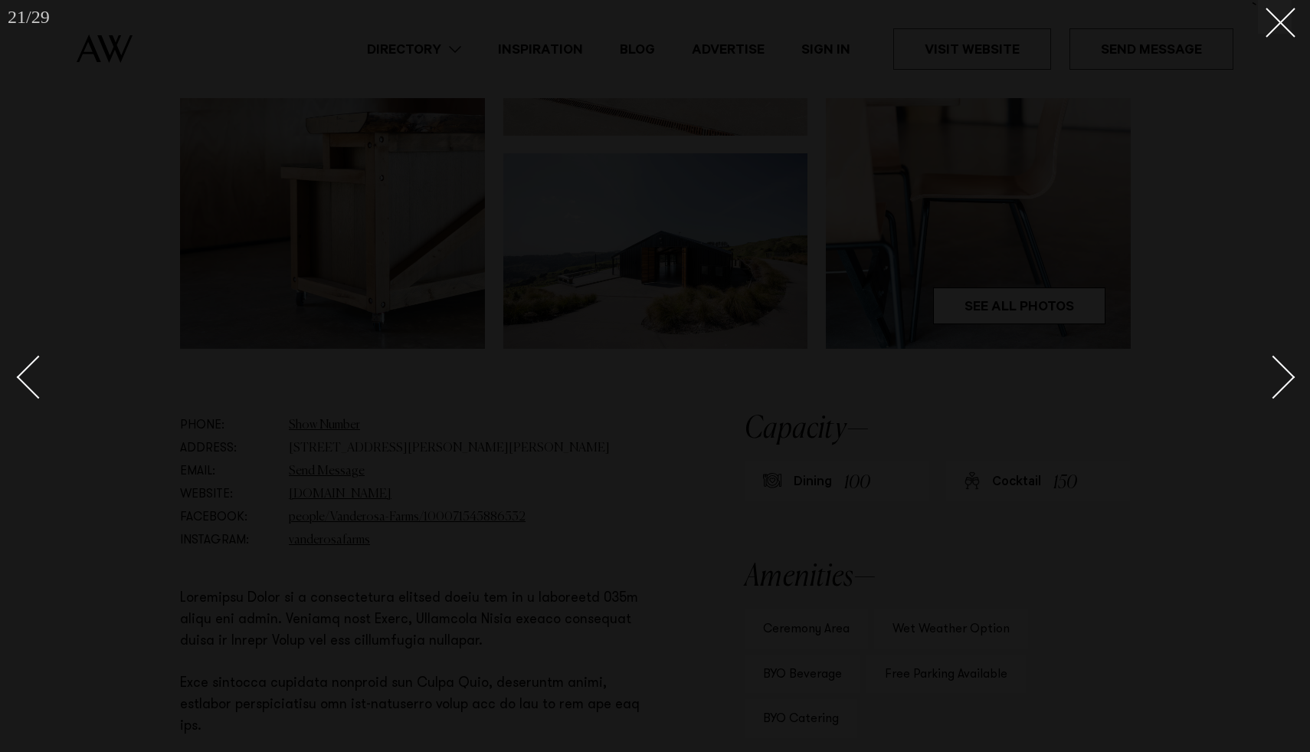
click at [1274, 379] on div "Next slide" at bounding box center [1274, 377] width 44 height 44
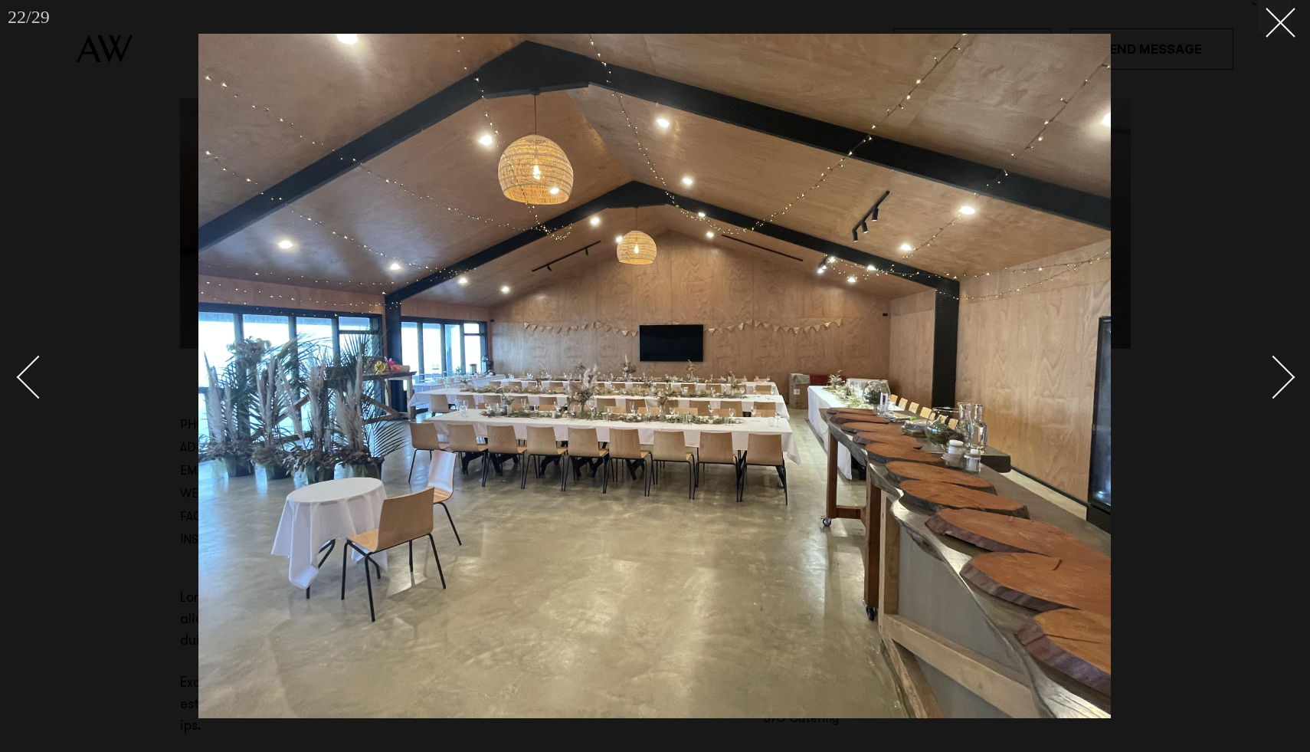
click at [1274, 379] on div "Next slide" at bounding box center [1274, 377] width 44 height 44
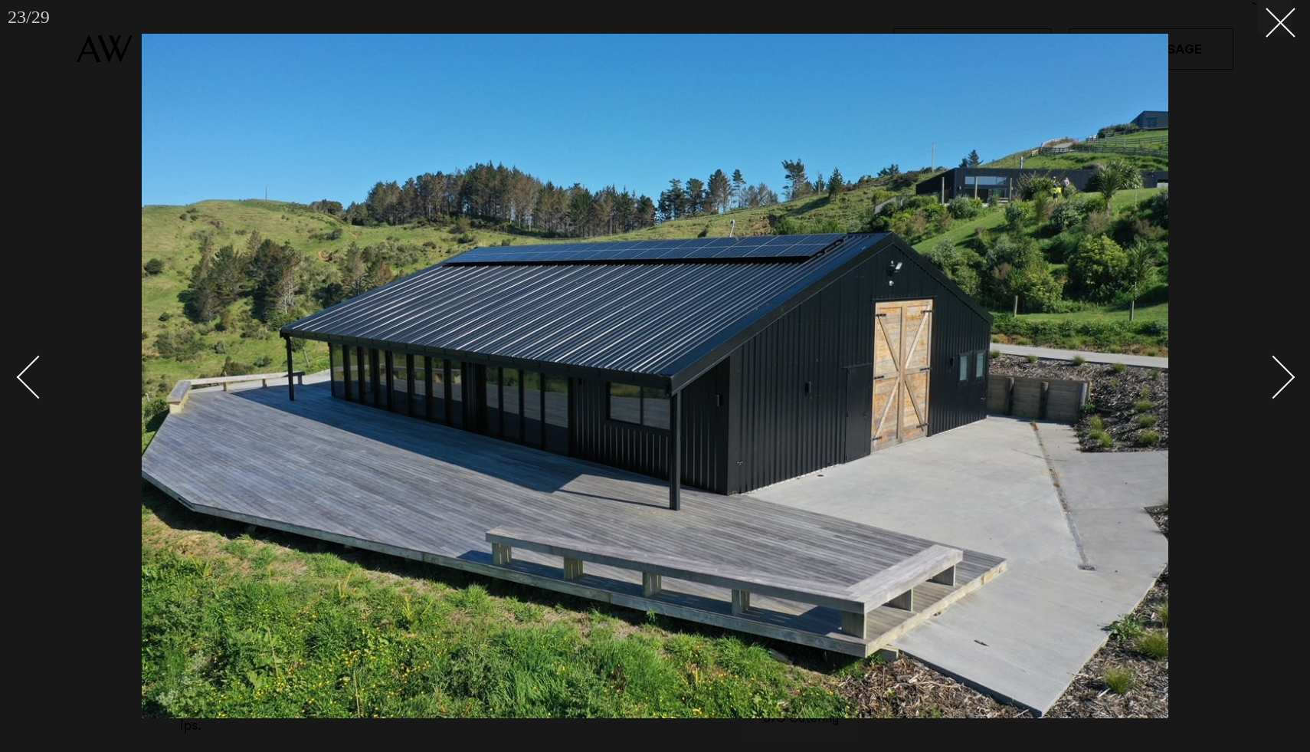
click at [1274, 379] on div "Next slide" at bounding box center [1274, 377] width 44 height 44
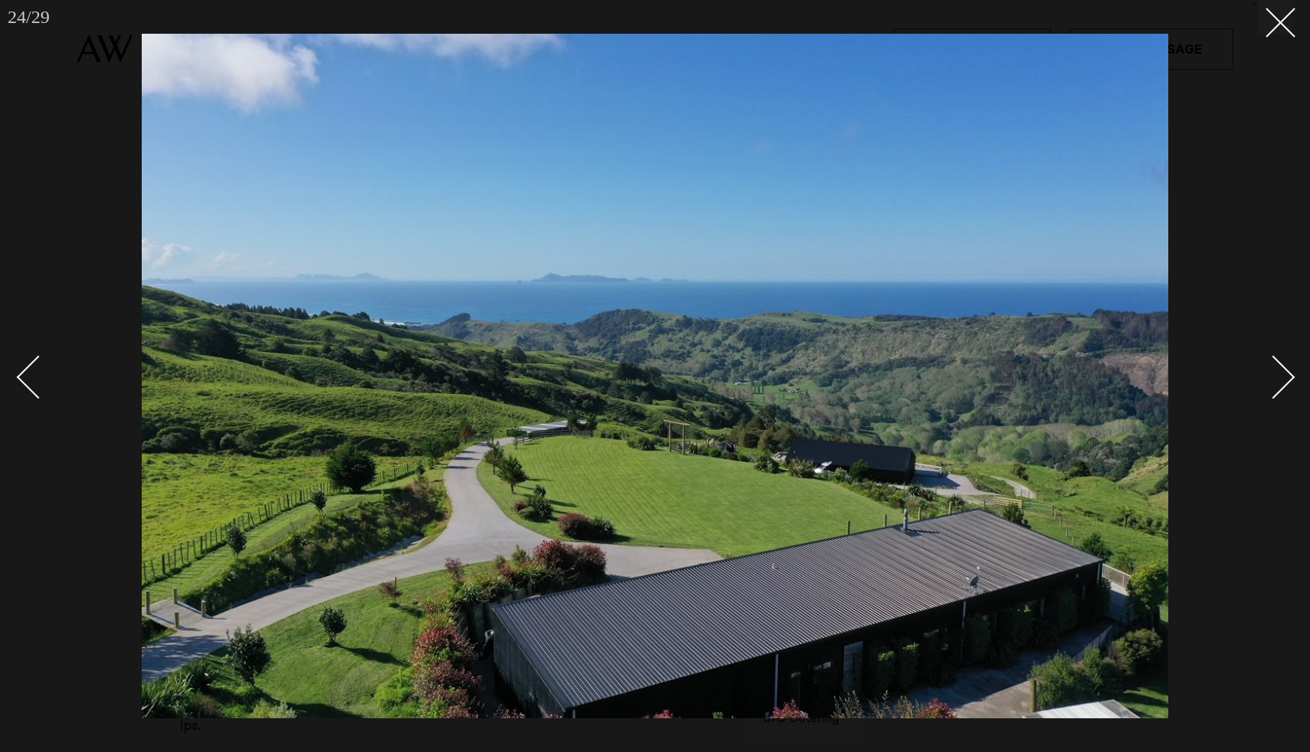
click at [1274, 379] on div "Next slide" at bounding box center [1274, 377] width 44 height 44
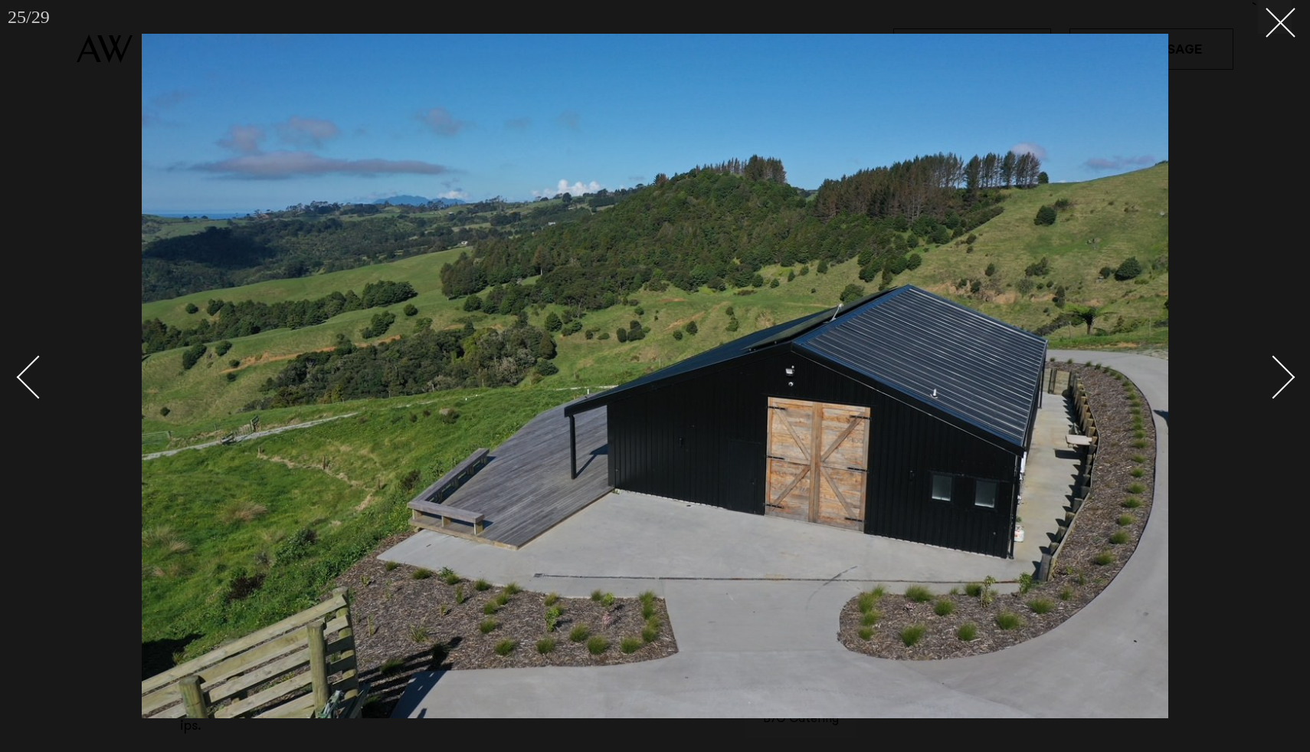
click at [1274, 379] on div "Next slide" at bounding box center [1274, 377] width 44 height 44
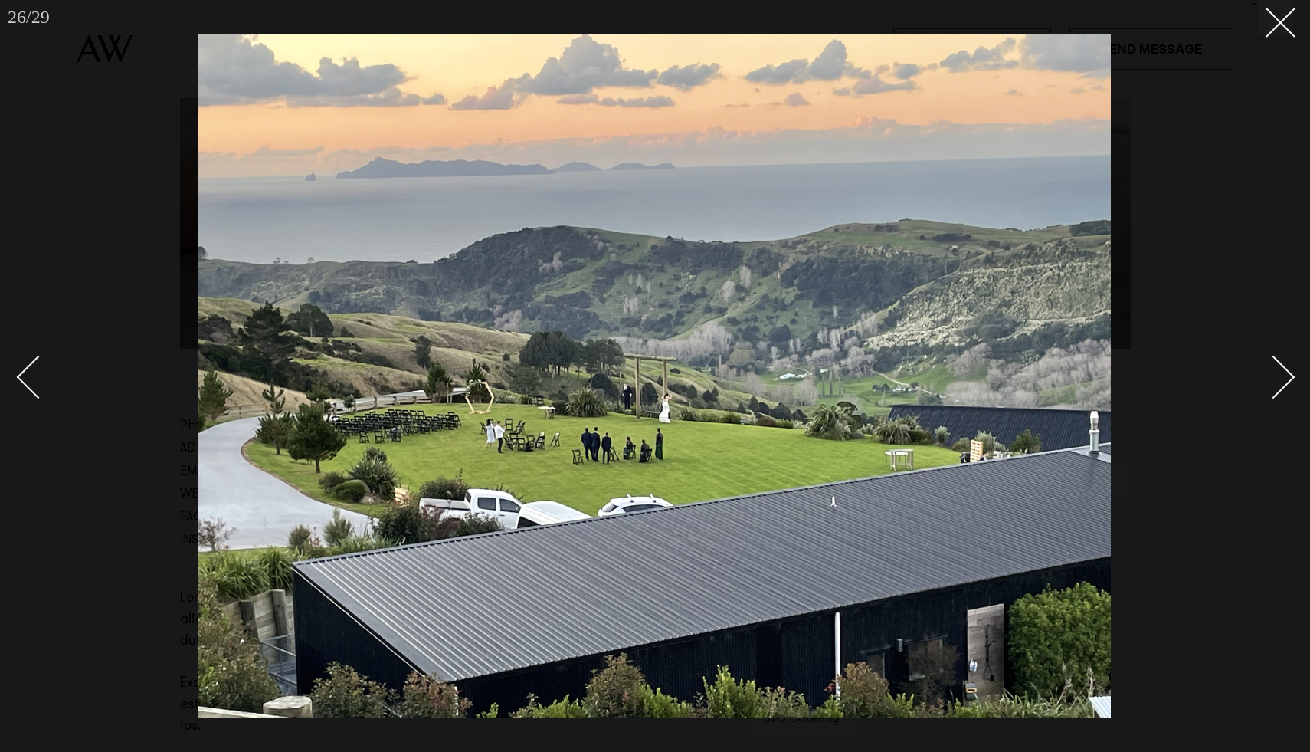
click at [1276, 381] on div "Next slide" at bounding box center [1274, 377] width 44 height 44
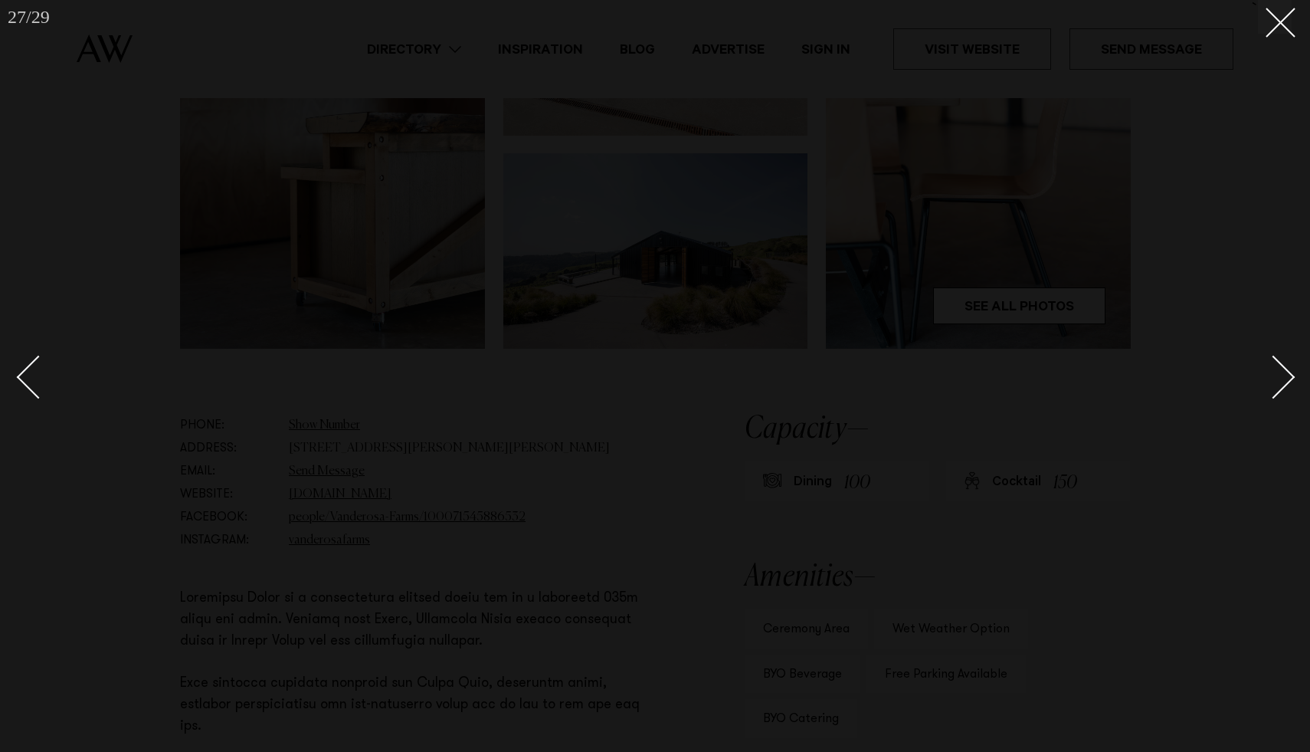
click at [1276, 381] on div "Next slide" at bounding box center [1274, 377] width 44 height 44
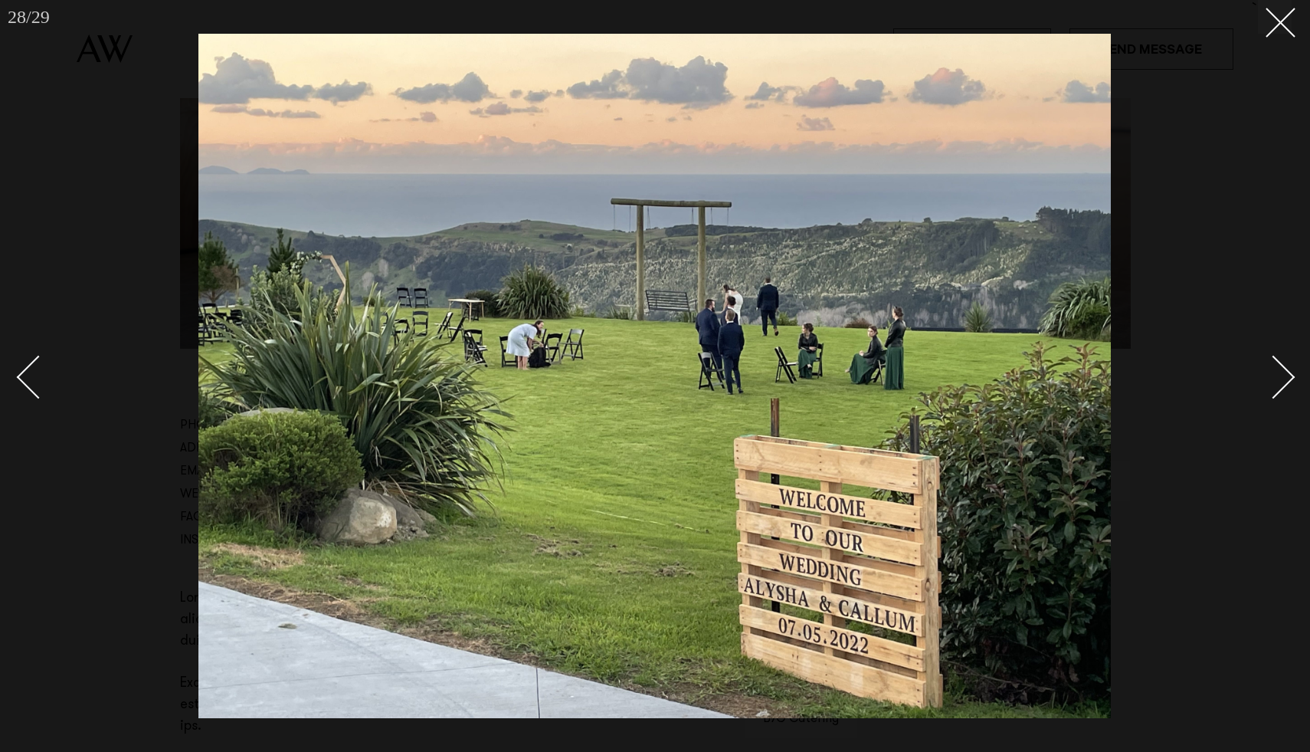
click at [1276, 381] on div "Next slide" at bounding box center [1274, 377] width 44 height 44
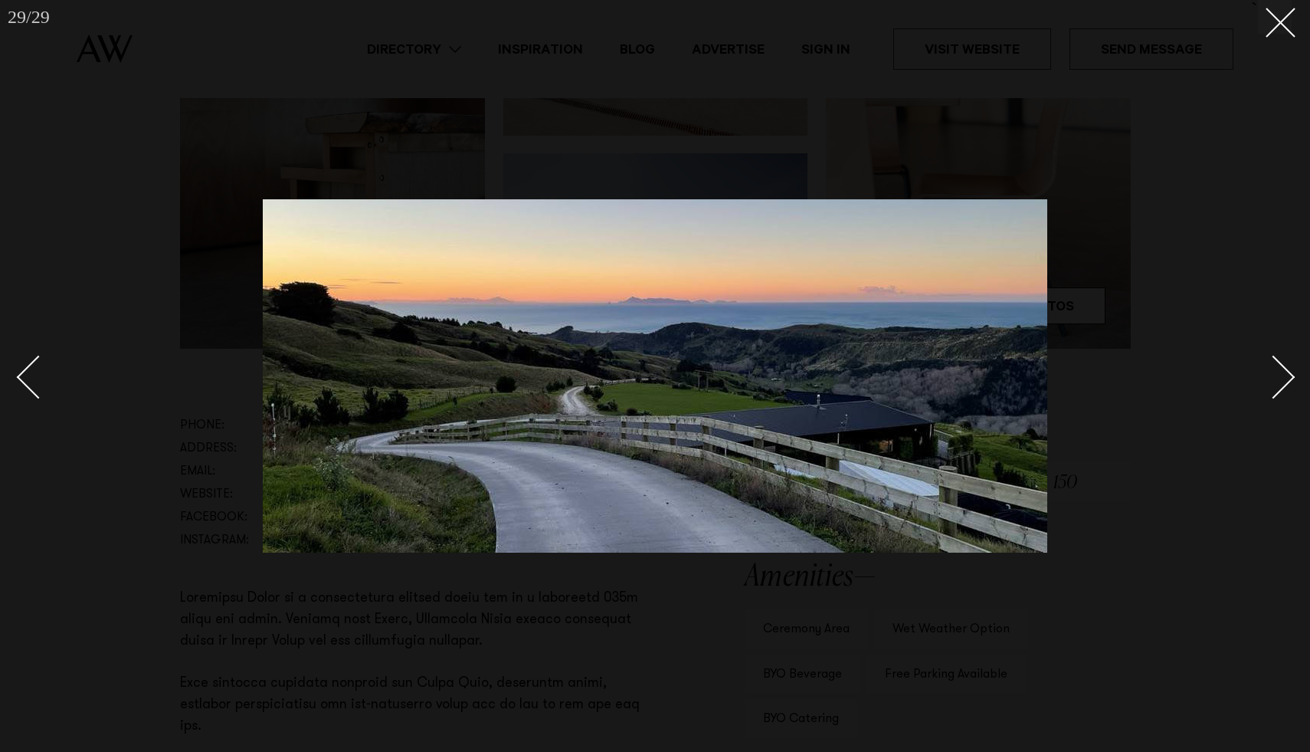
click at [1276, 381] on div "Next slide" at bounding box center [1274, 377] width 44 height 44
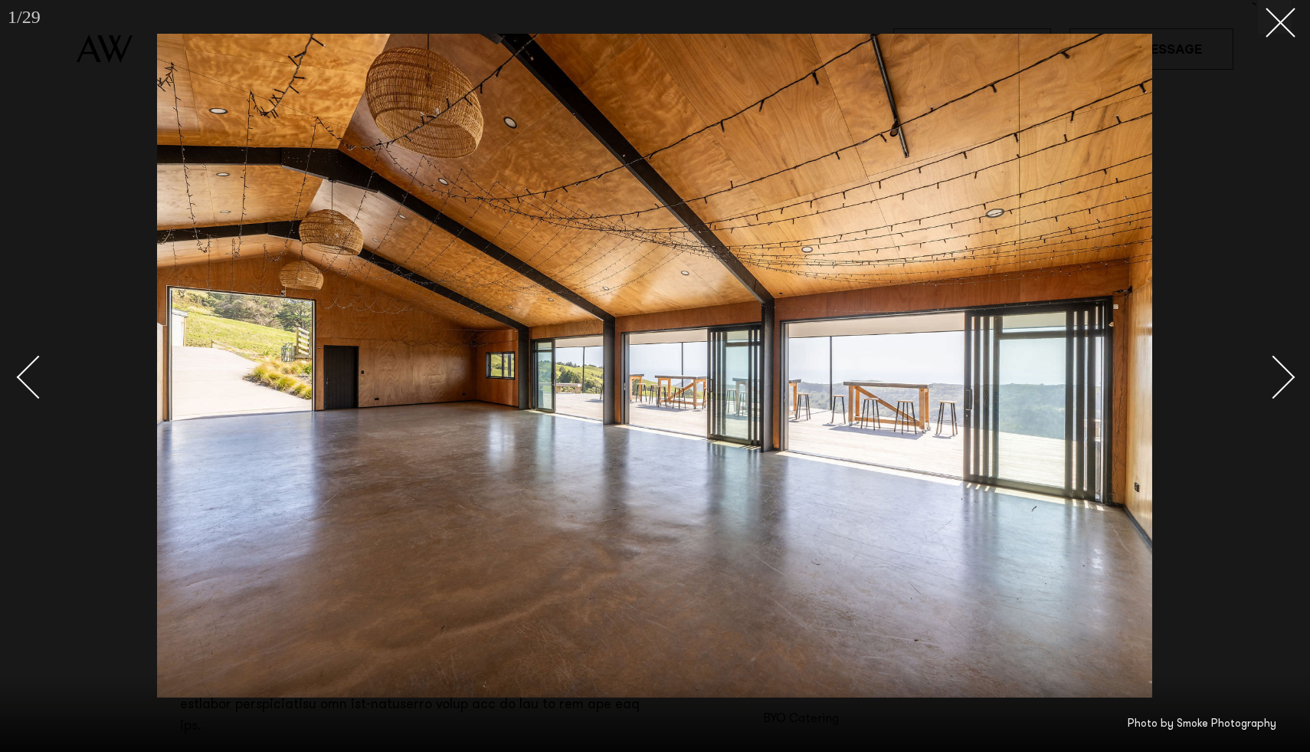
click at [1276, 381] on div "Next slide" at bounding box center [1274, 377] width 44 height 44
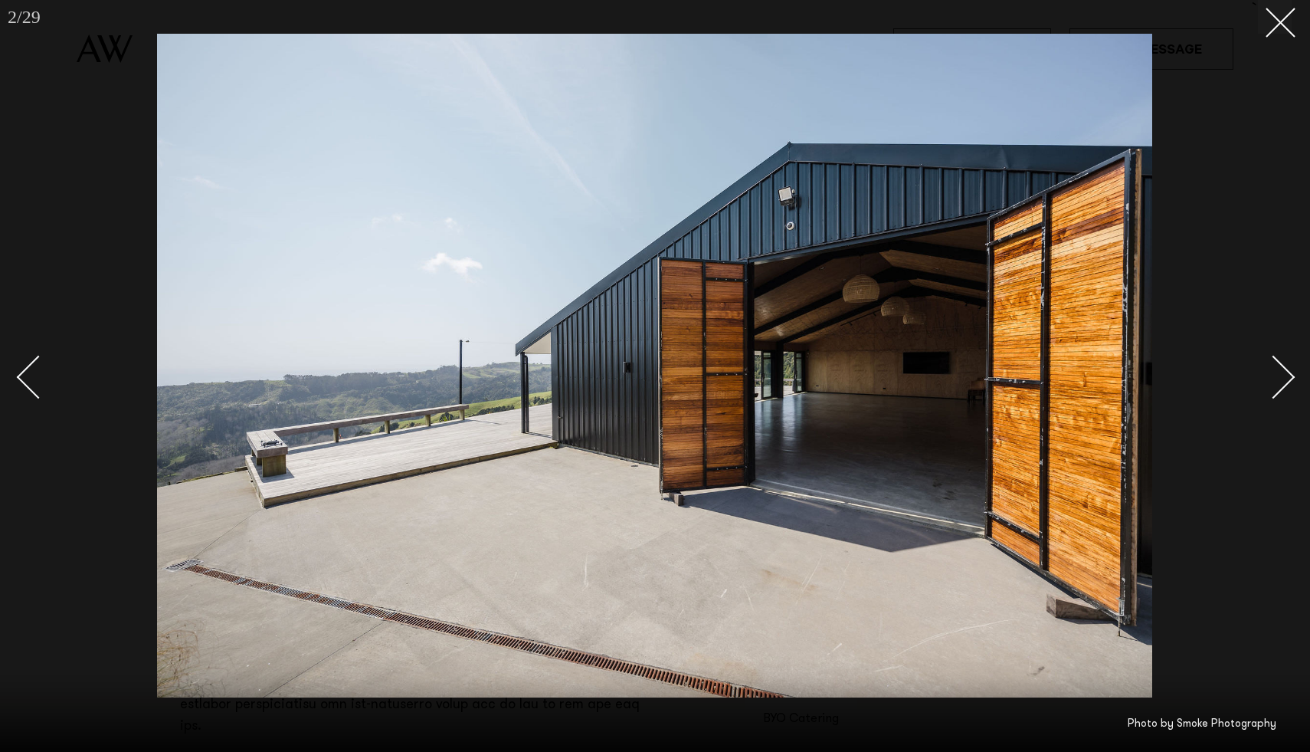
click at [1276, 381] on div "Next slide" at bounding box center [1274, 377] width 44 height 44
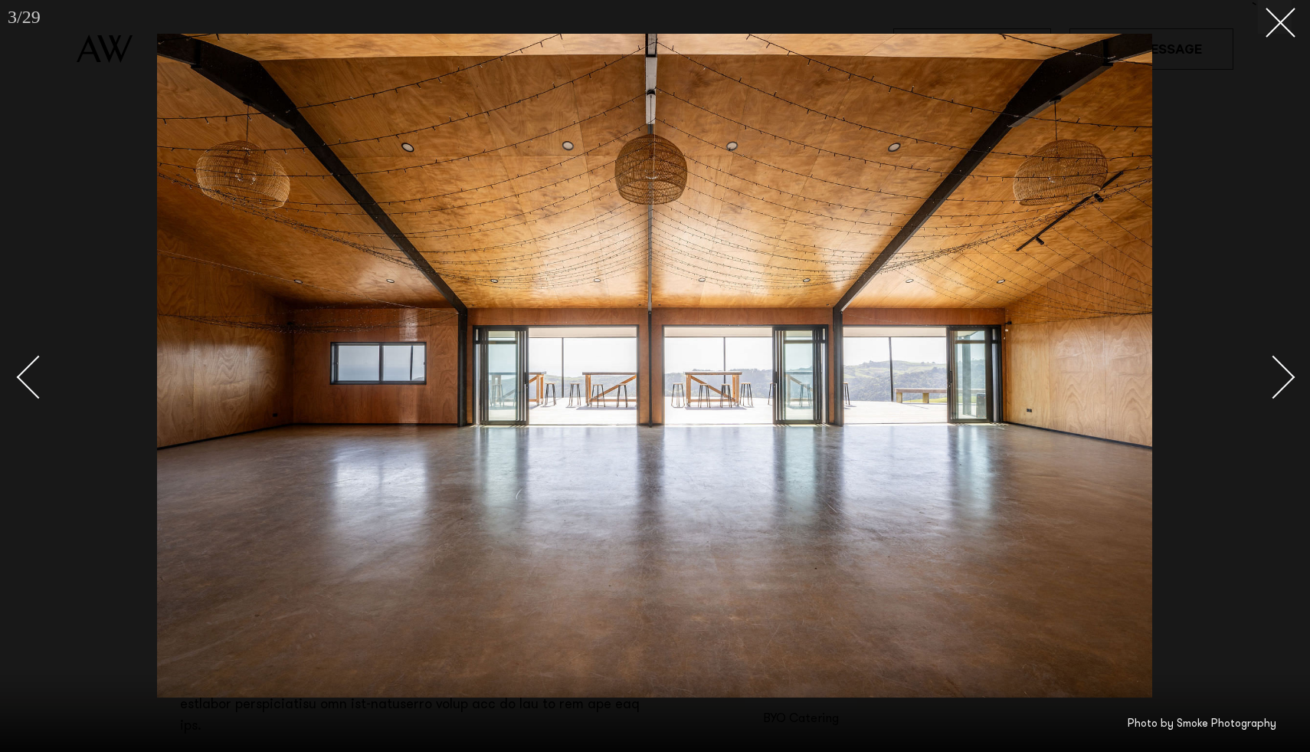
click at [1276, 381] on div "Next slide" at bounding box center [1274, 377] width 44 height 44
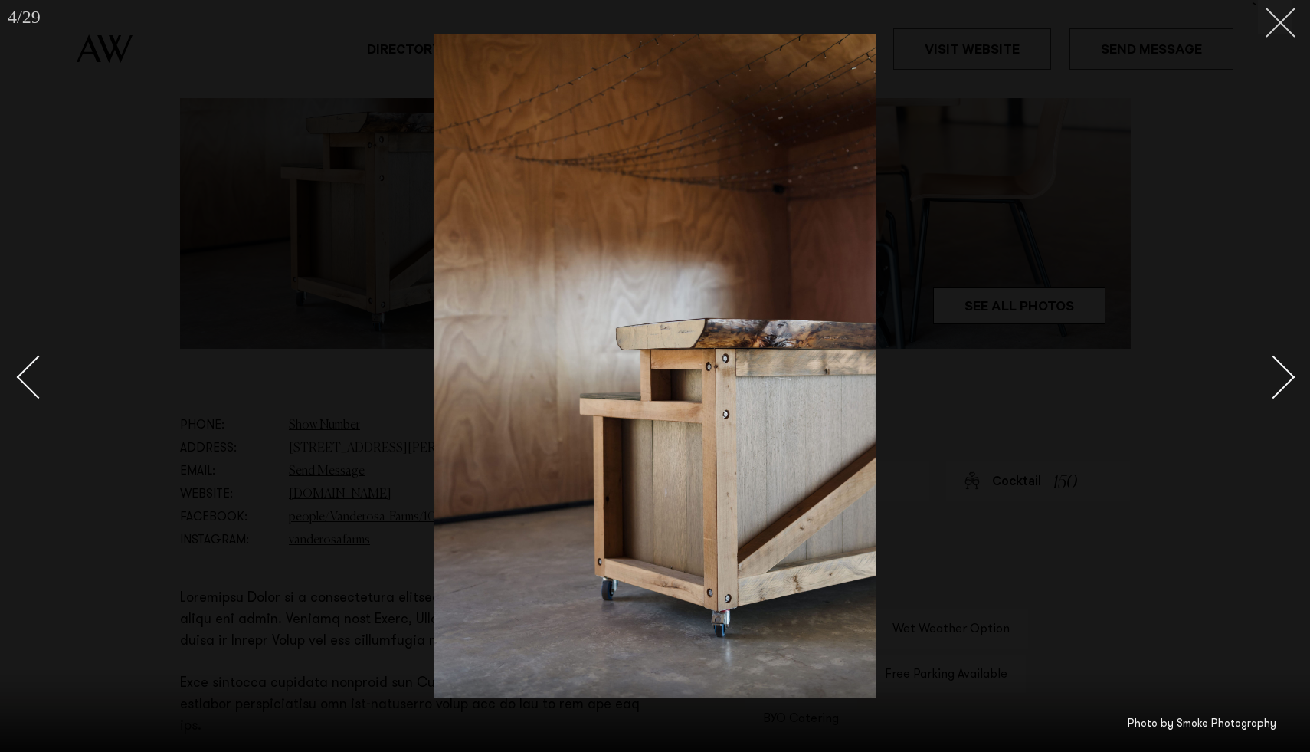
click at [1281, 24] on line at bounding box center [1281, 22] width 28 height 28
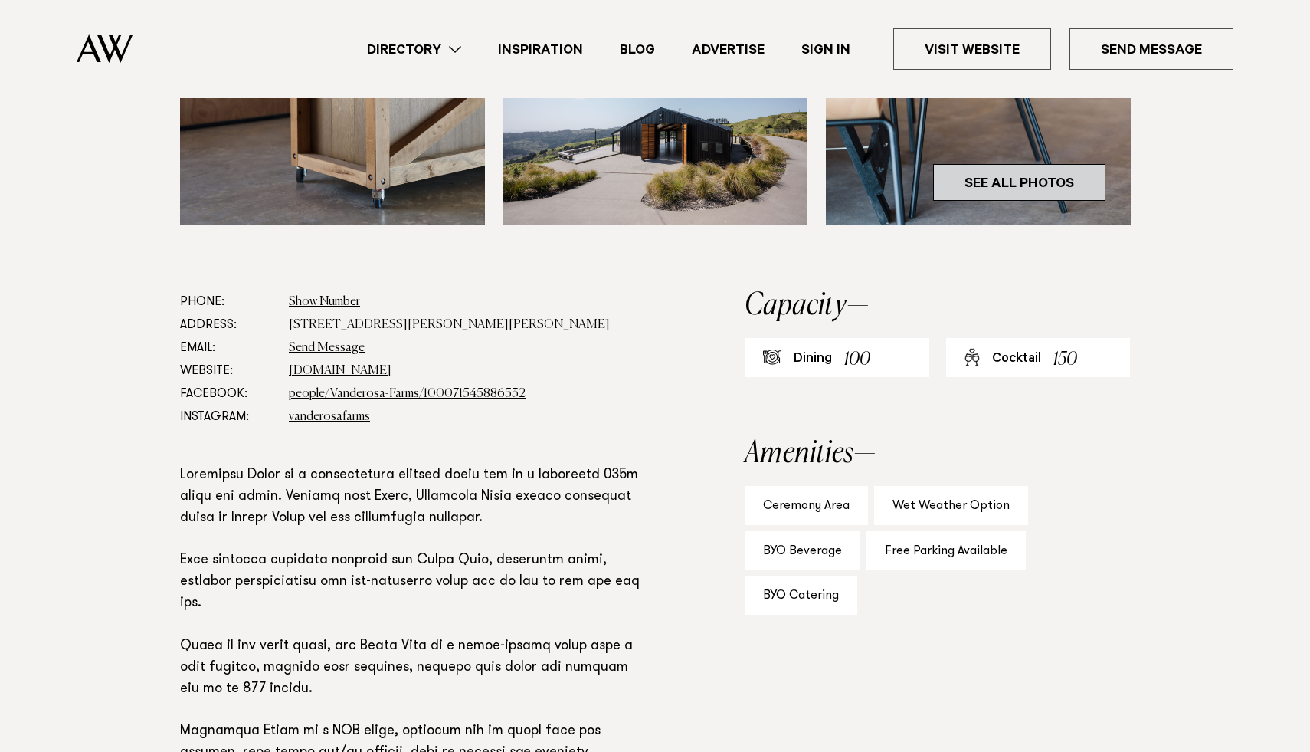
scroll to position [601, 0]
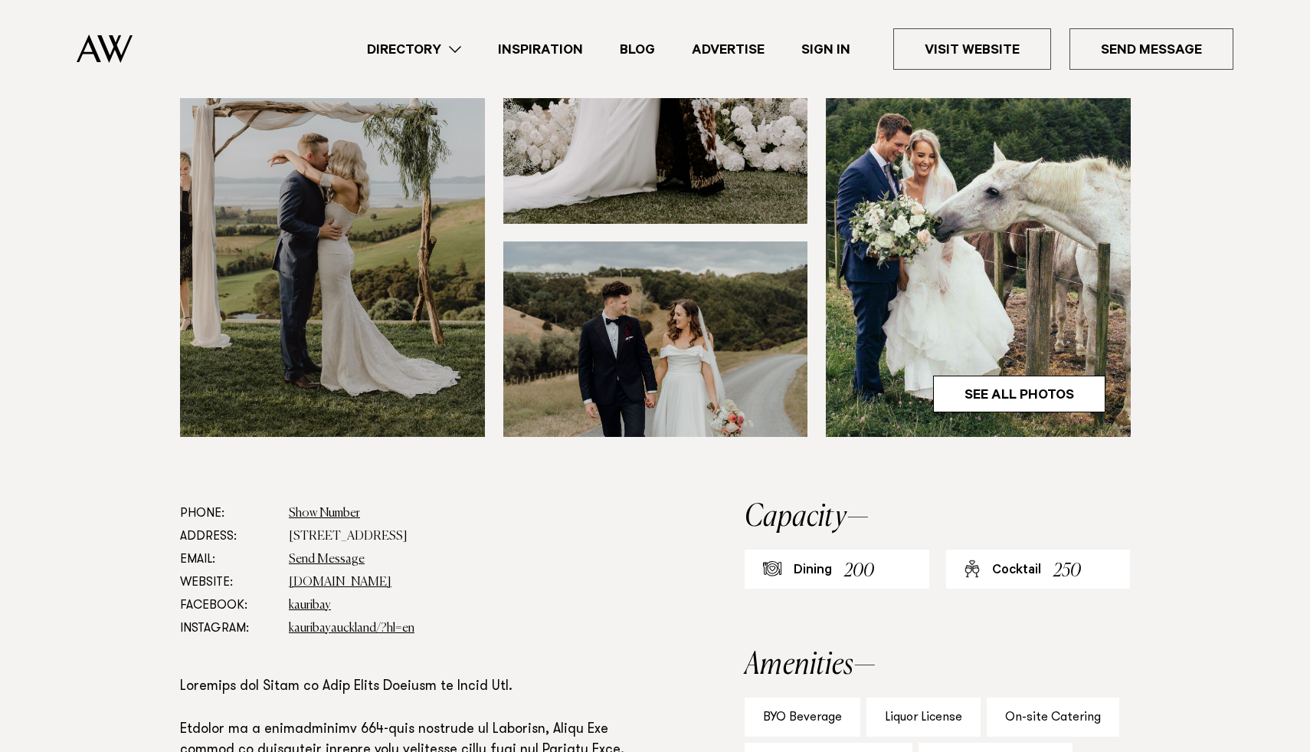
scroll to position [379, 0]
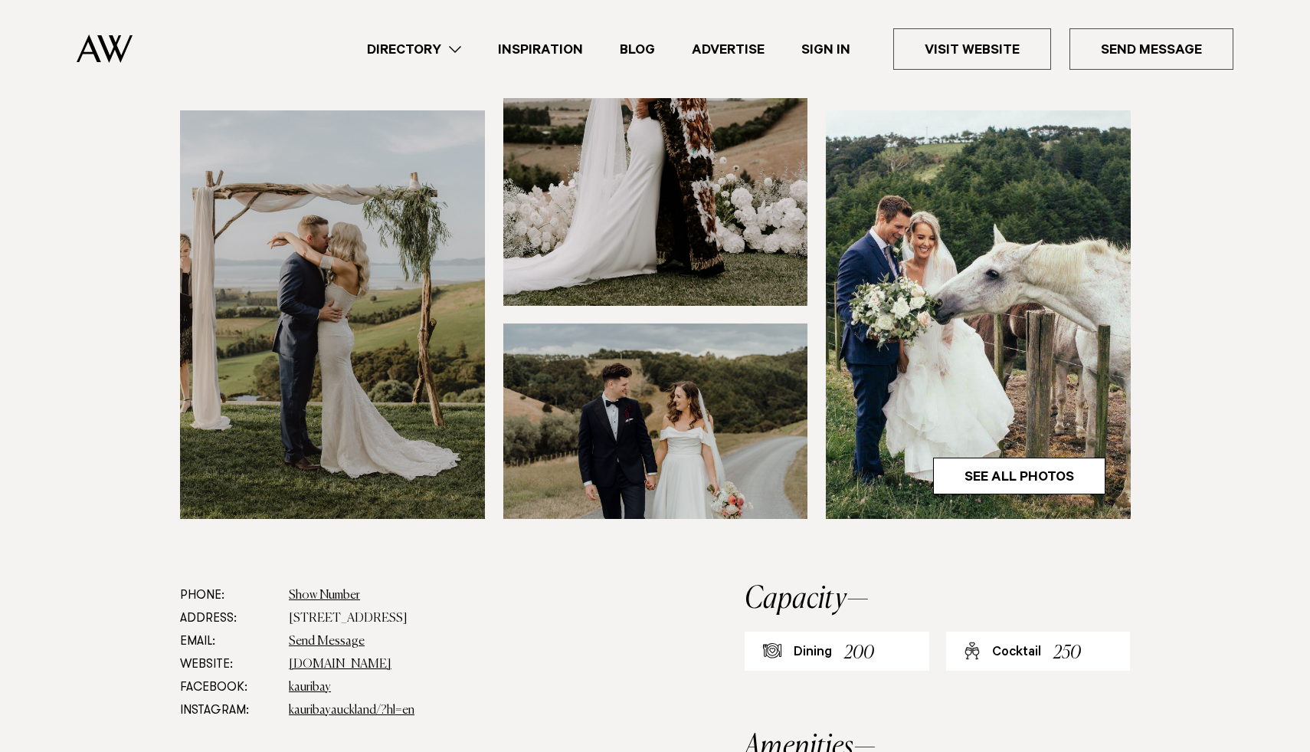
click at [760, 472] on img at bounding box center [655, 420] width 305 height 195
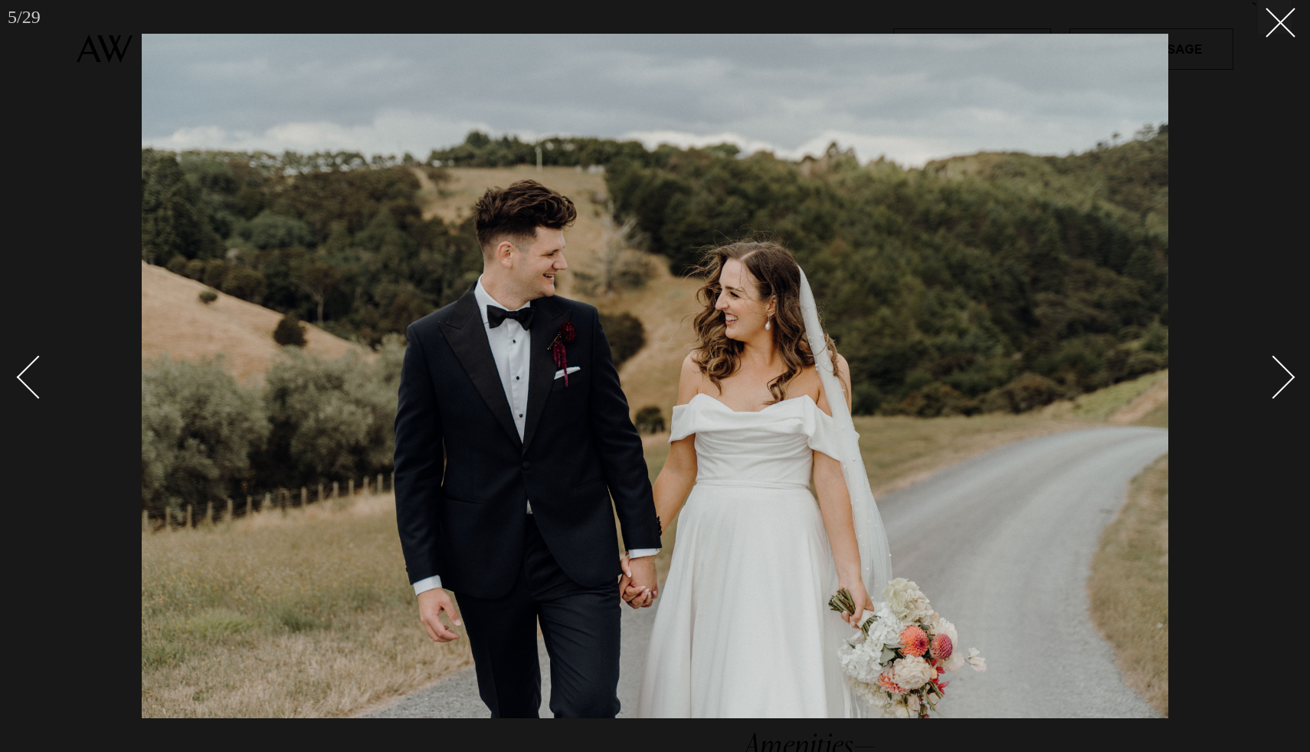
click at [1286, 383] on div "Next slide" at bounding box center [1274, 377] width 44 height 44
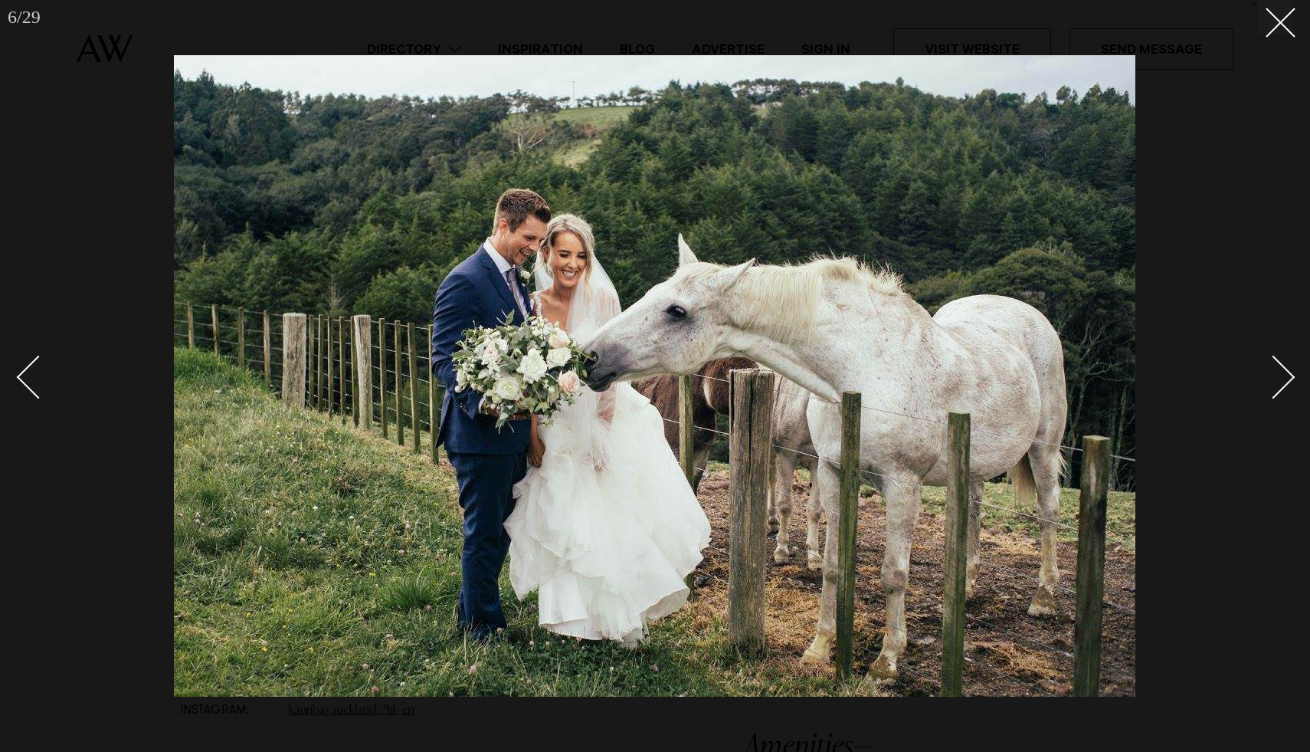
click at [1286, 383] on div "Next slide" at bounding box center [1274, 377] width 44 height 44
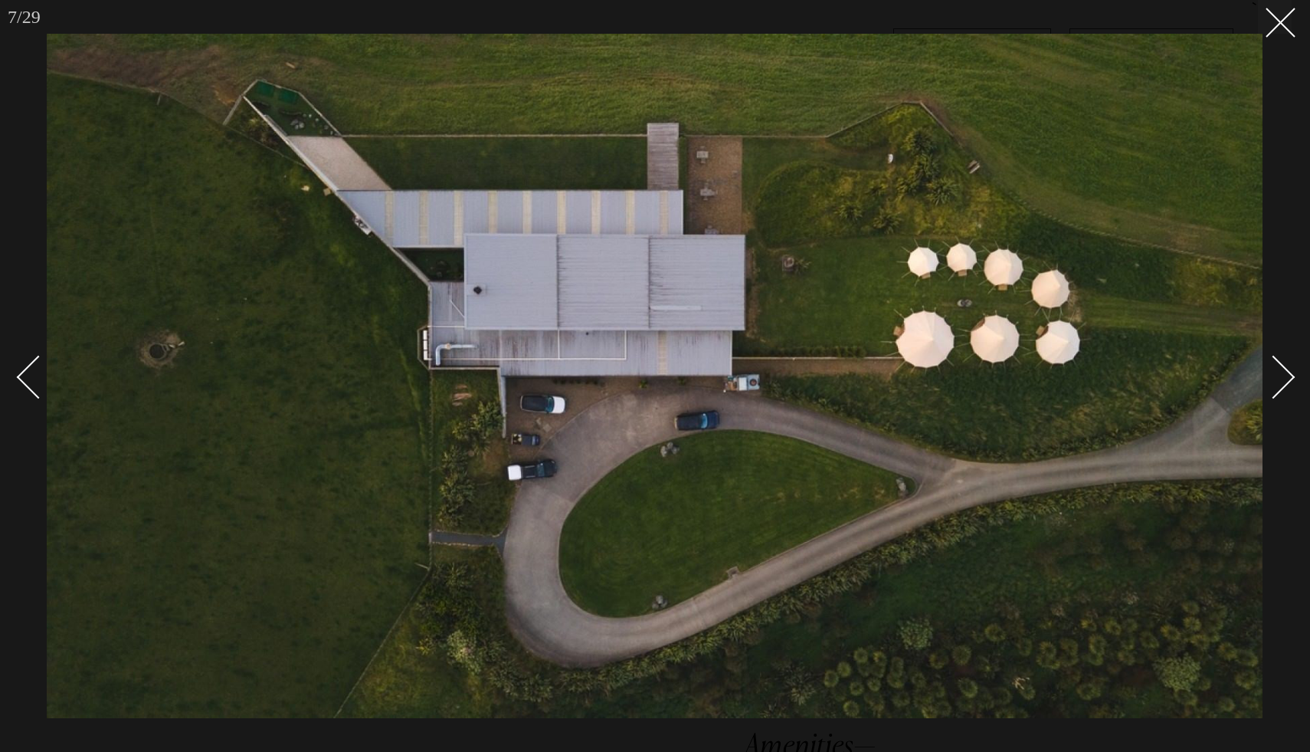
click at [1286, 383] on div "Next slide" at bounding box center [1274, 377] width 44 height 44
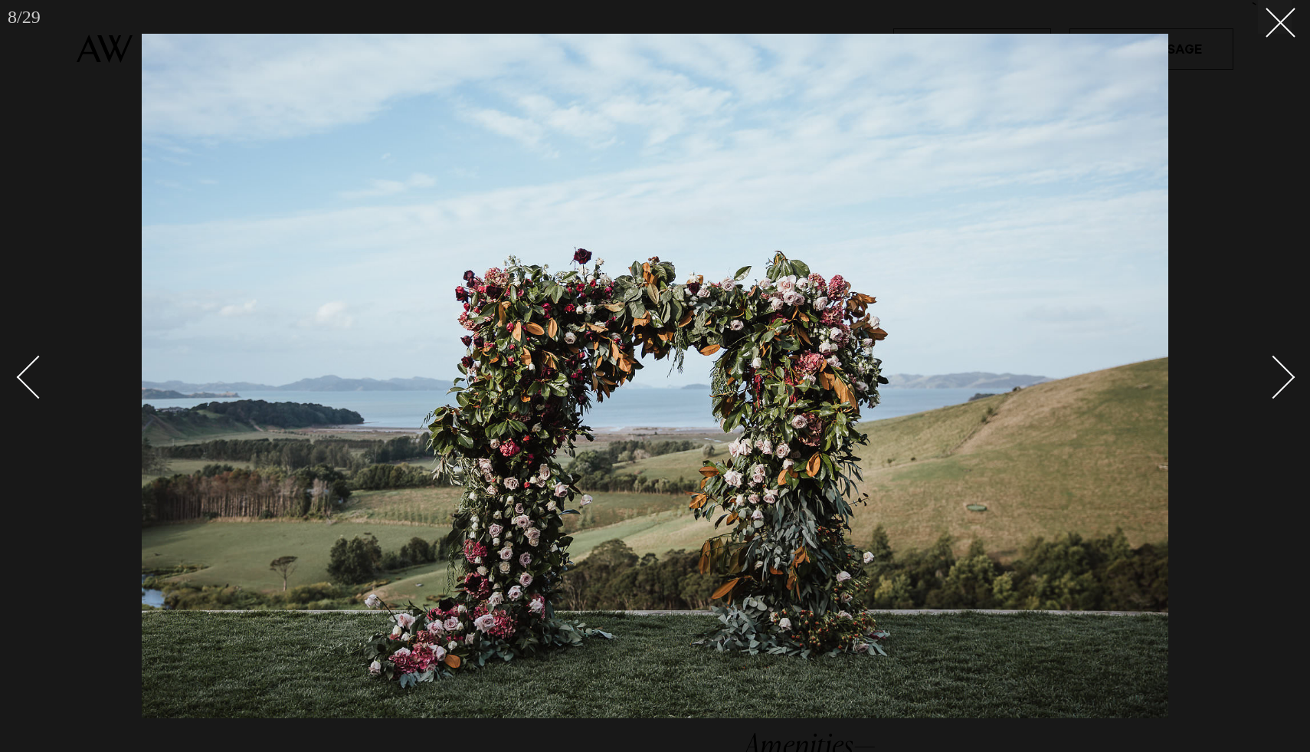
click at [1286, 383] on div "Next slide" at bounding box center [1274, 377] width 44 height 44
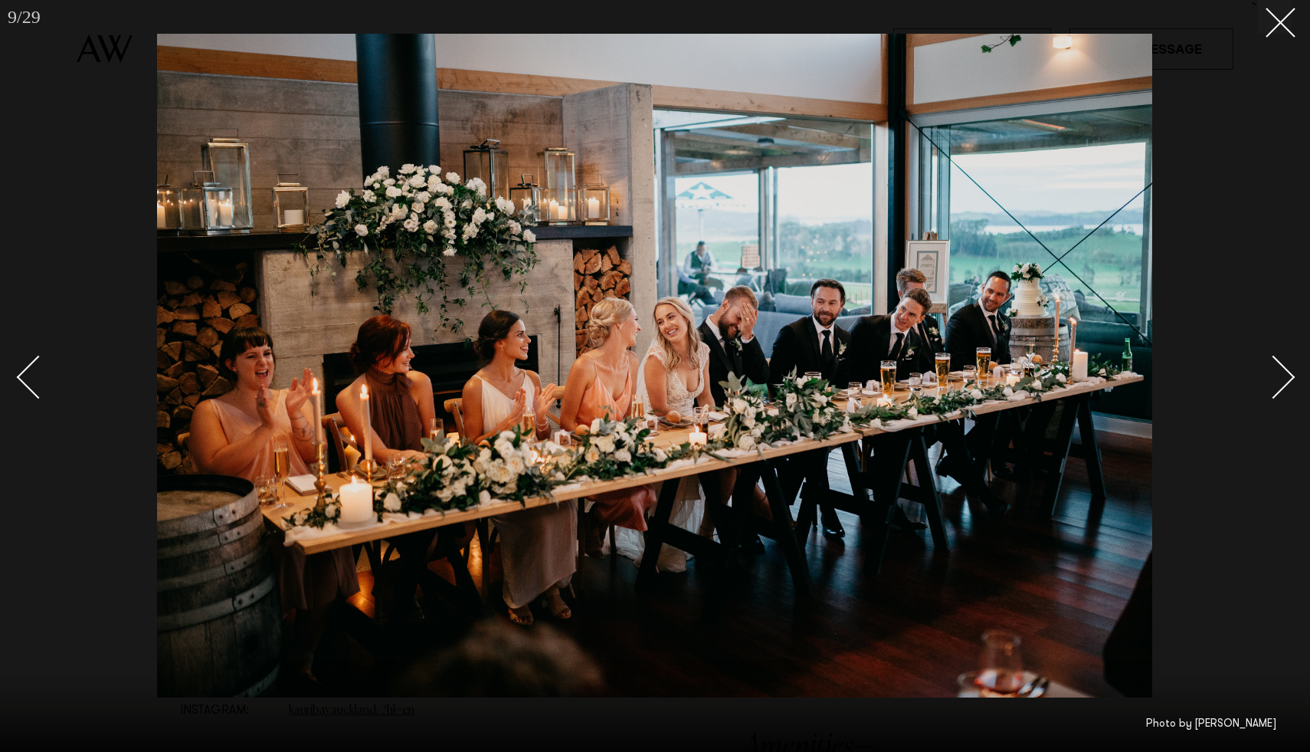
click at [1284, 376] on div "Next slide" at bounding box center [1274, 377] width 44 height 44
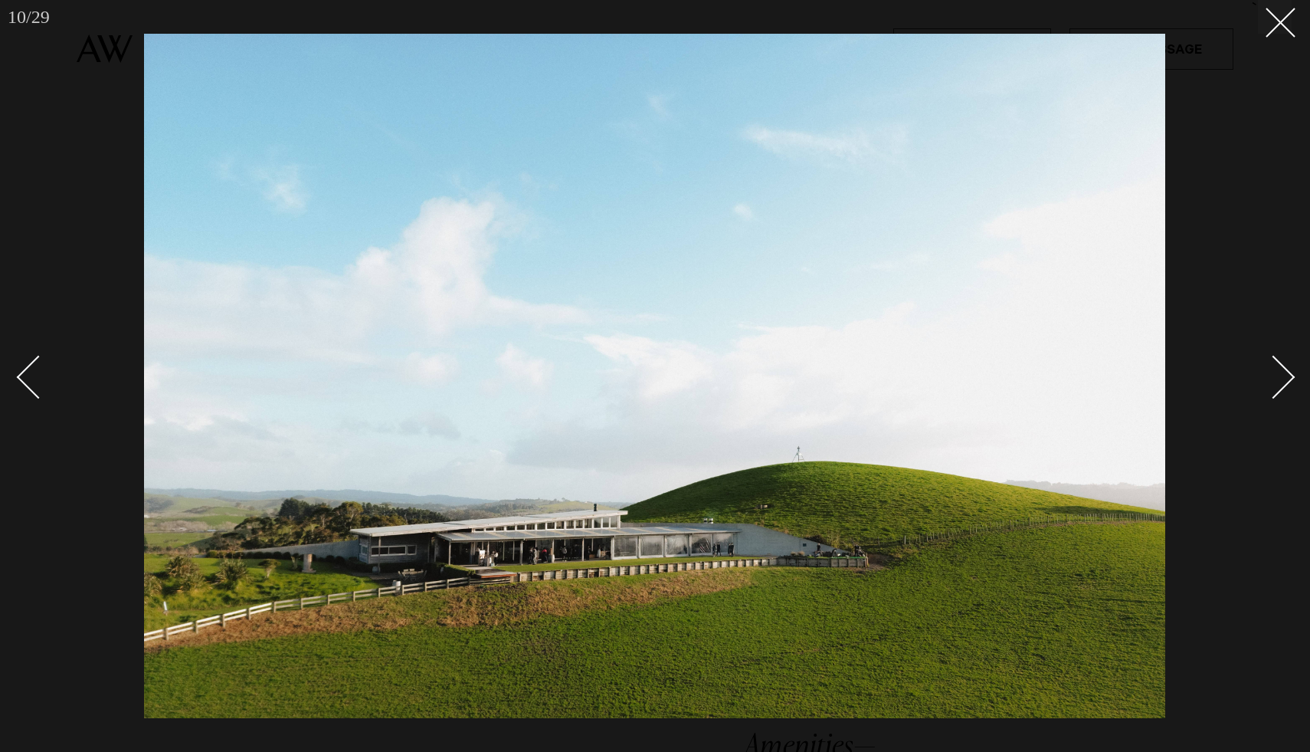
click at [1284, 376] on div "Next slide" at bounding box center [1274, 377] width 44 height 44
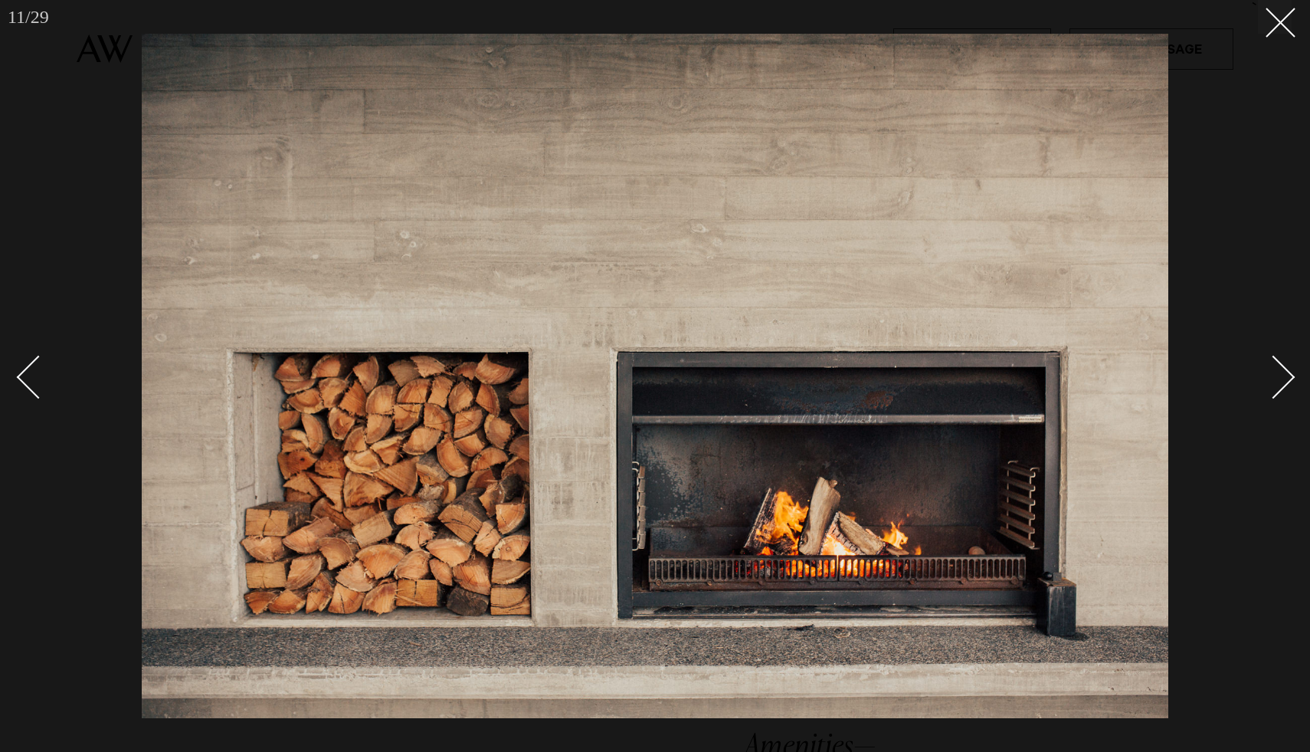
click at [1284, 376] on div "Next slide" at bounding box center [1274, 377] width 44 height 44
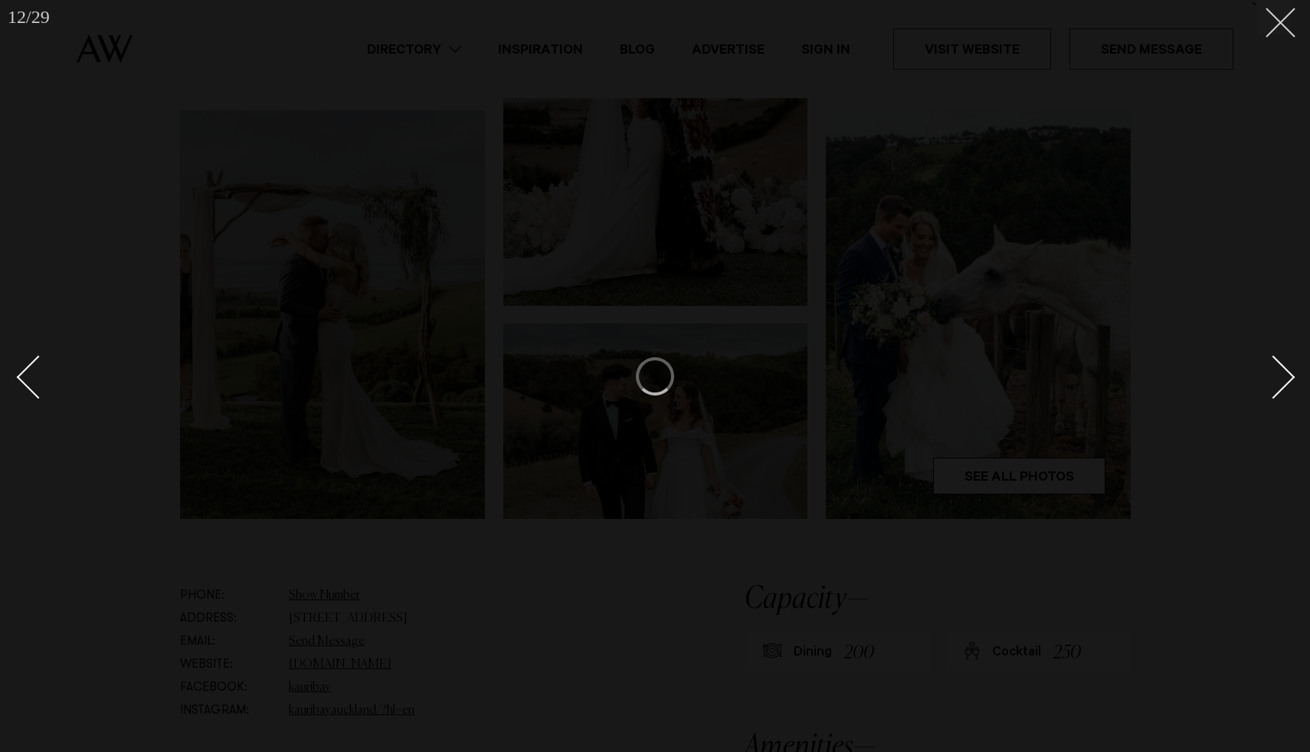
click at [1274, 23] on icon at bounding box center [1275, 17] width 18 height 18
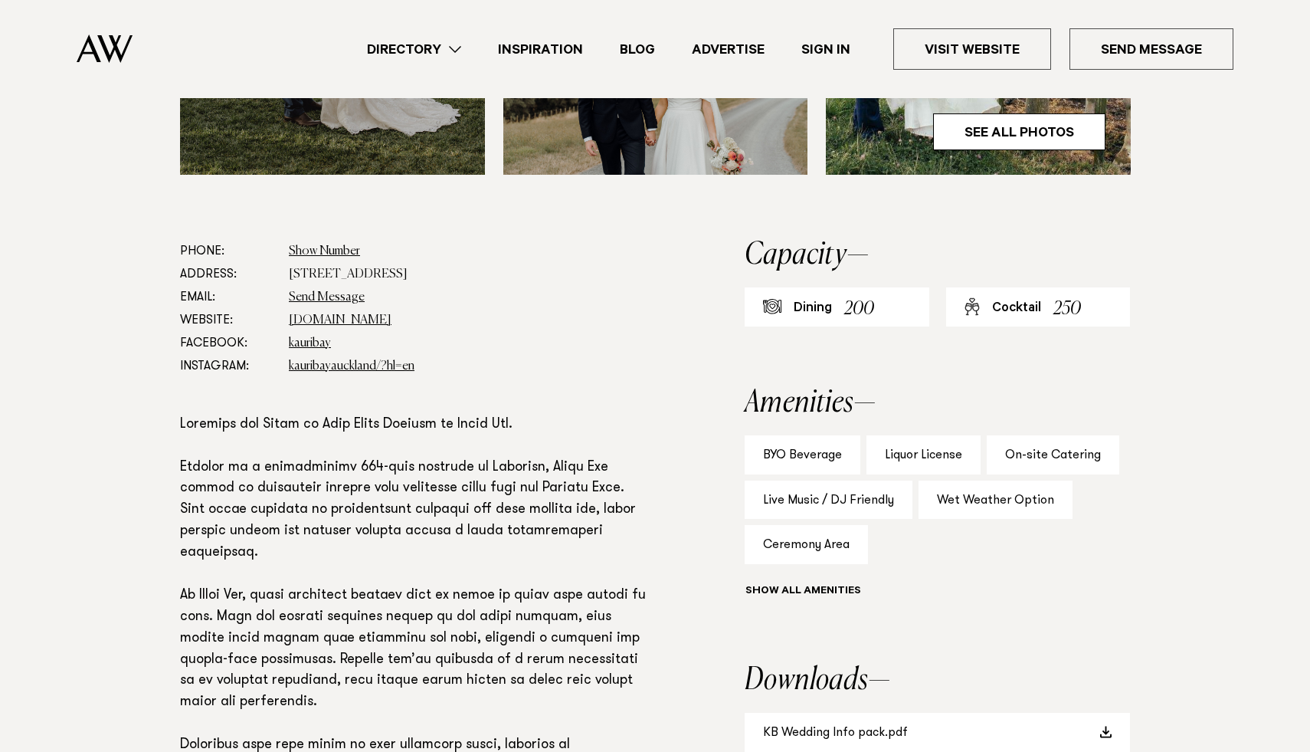
scroll to position [602, 0]
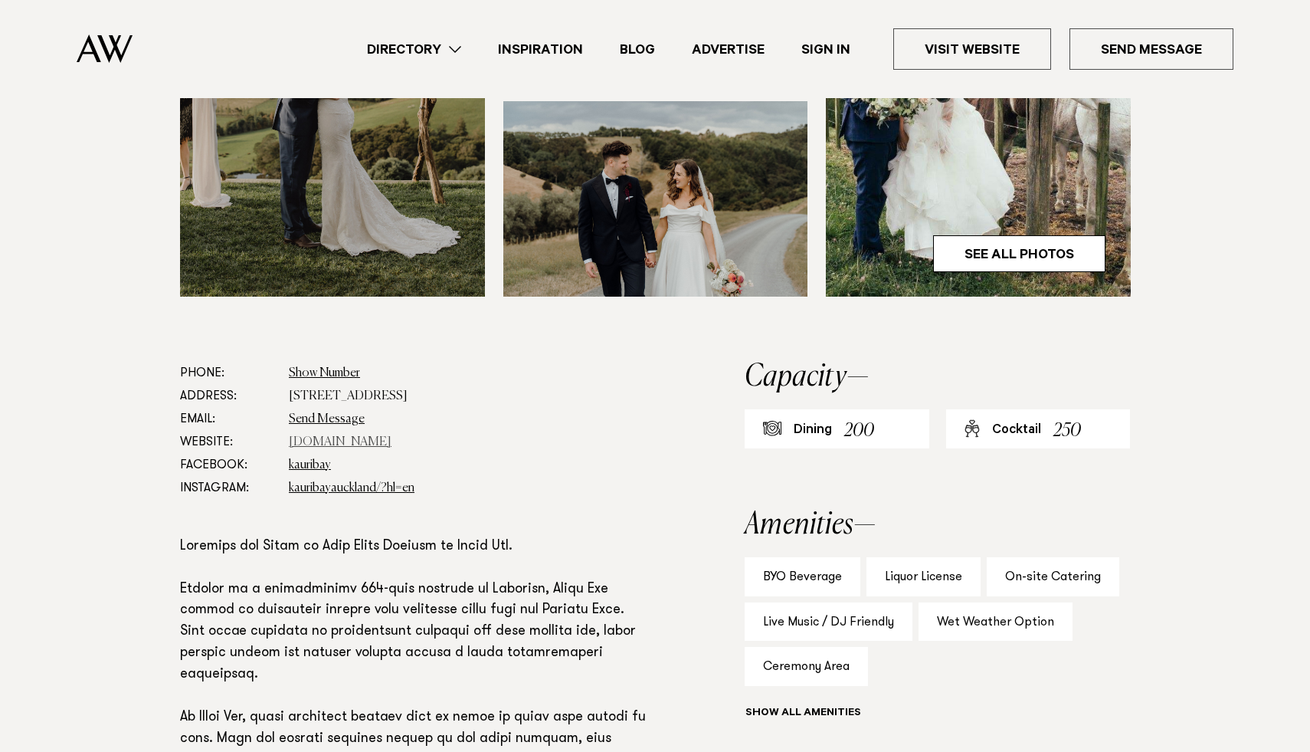
click at [328, 441] on link "[DOMAIN_NAME]" at bounding box center [340, 442] width 103 height 12
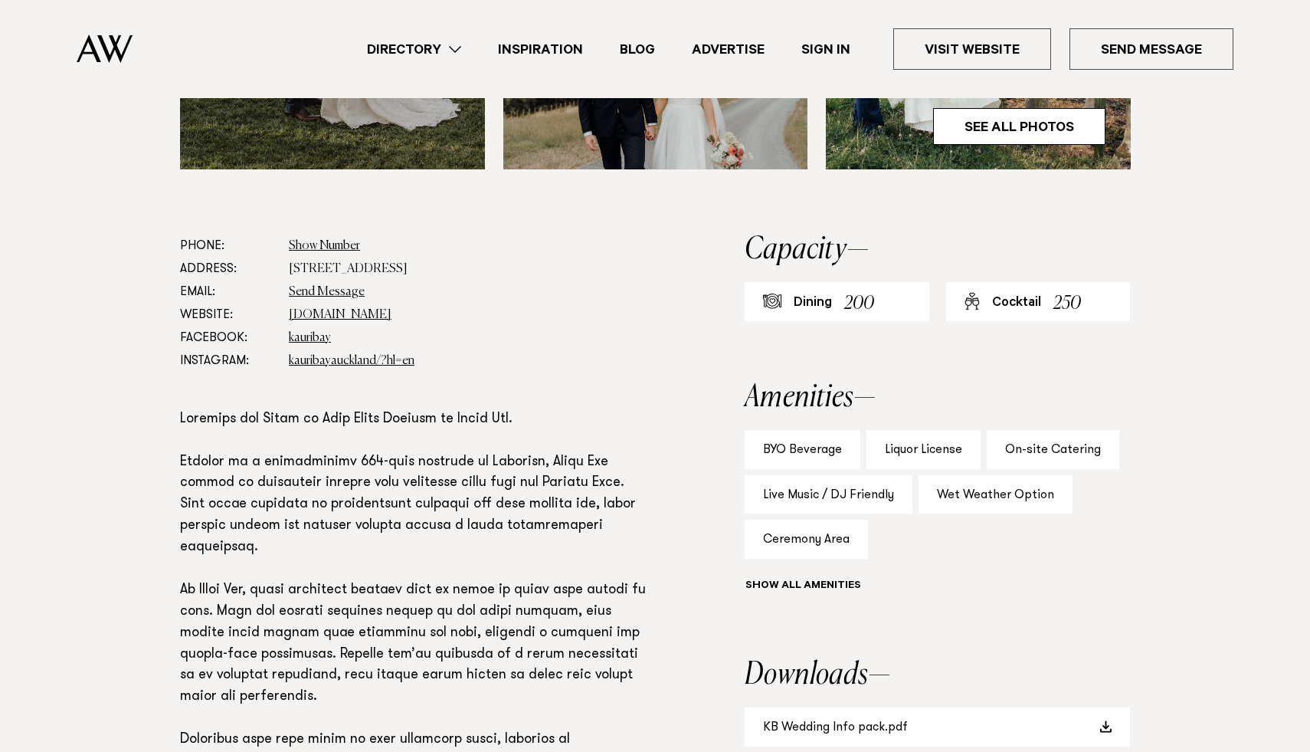
scroll to position [897, 0]
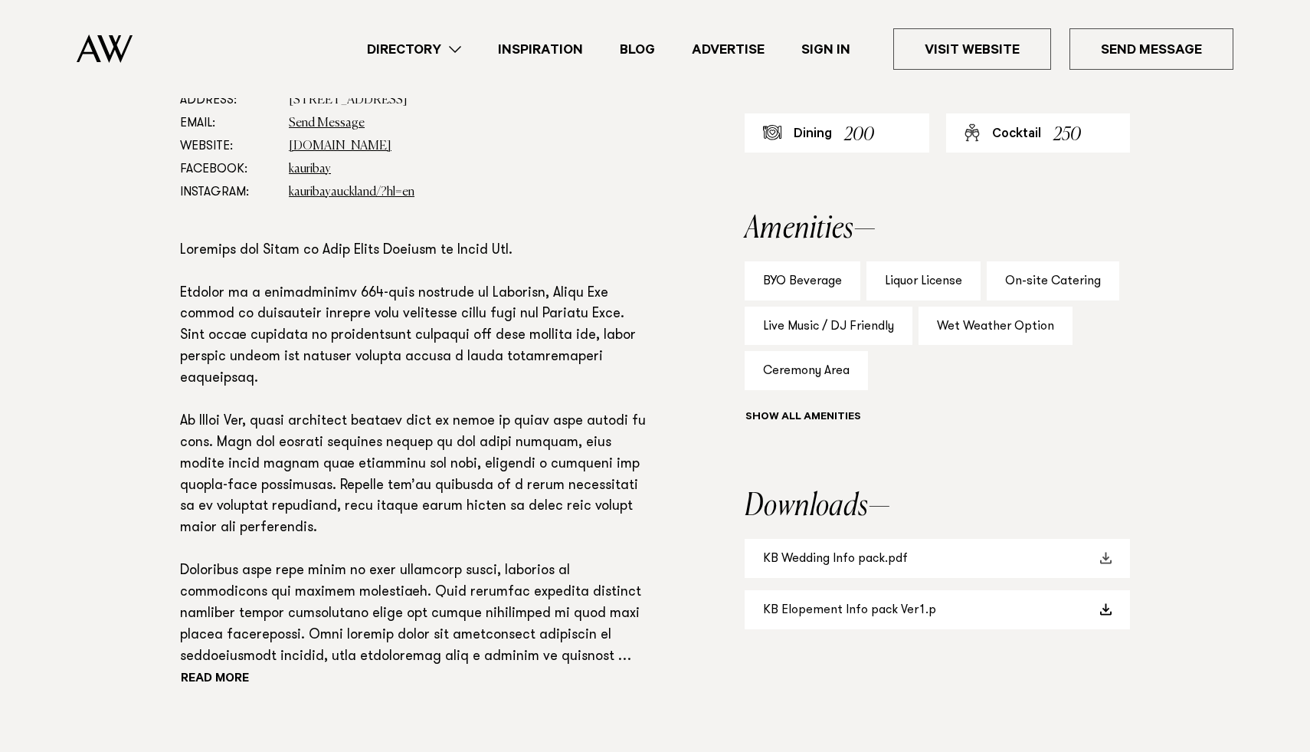
click at [869, 556] on link "KB Wedding Info pack.pdf" at bounding box center [937, 558] width 385 height 39
